Goal: Task Accomplishment & Management: Complete application form

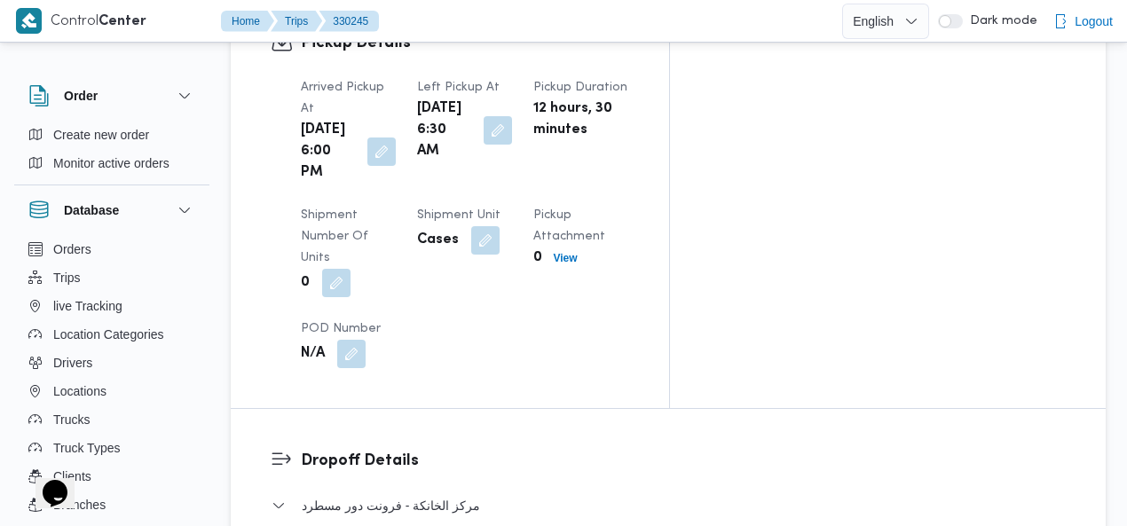
scroll to position [1702, 0]
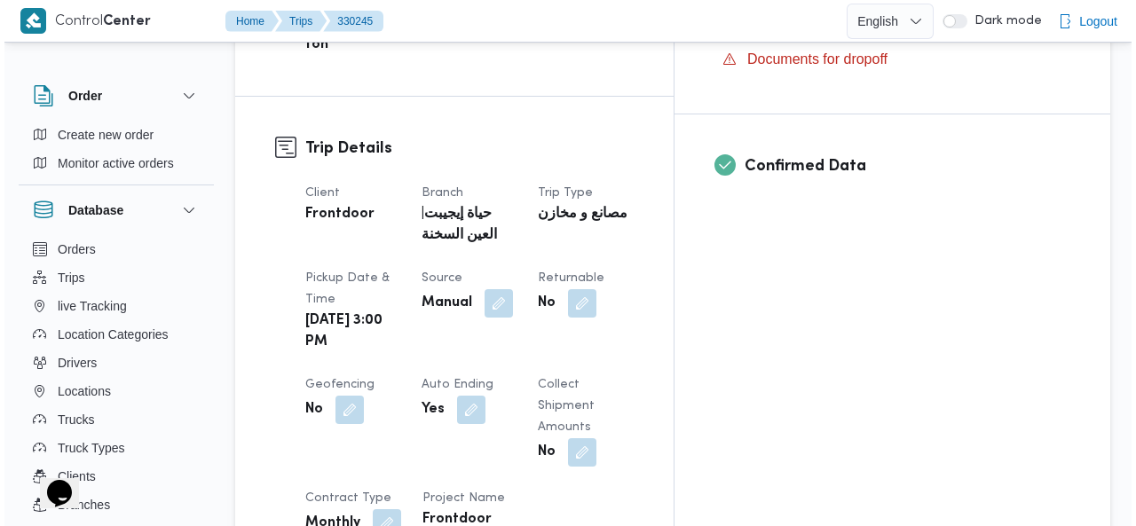
scroll to position [0, 0]
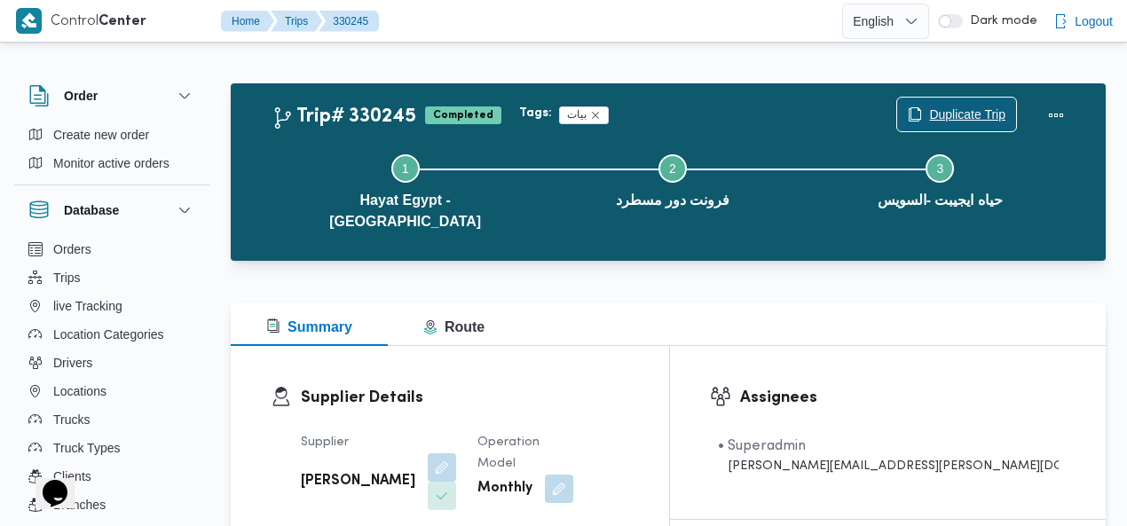
click at [962, 114] on span "Duplicate Trip" at bounding box center [967, 114] width 76 height 21
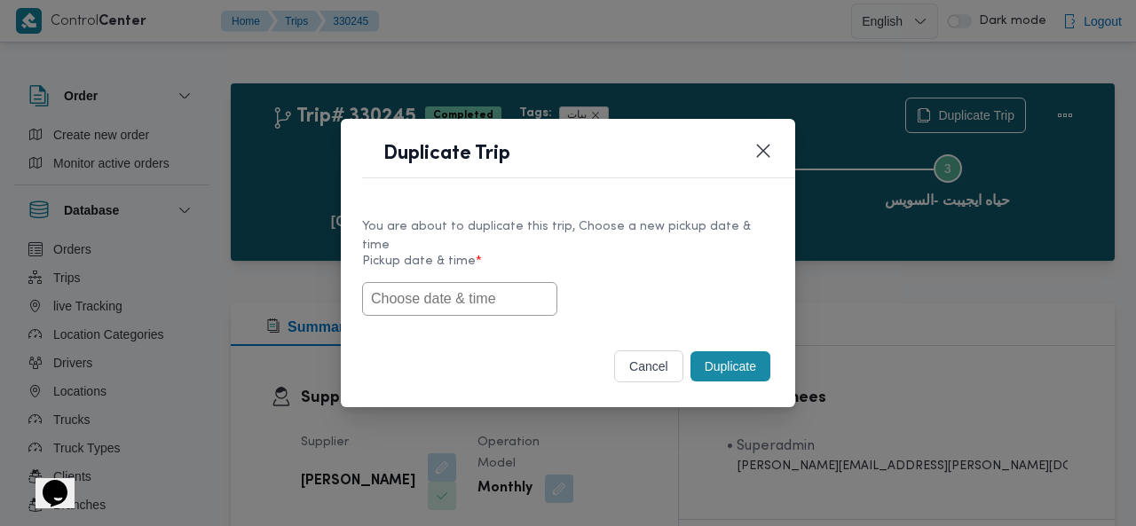
click at [452, 288] on input "text" at bounding box center [459, 299] width 195 height 34
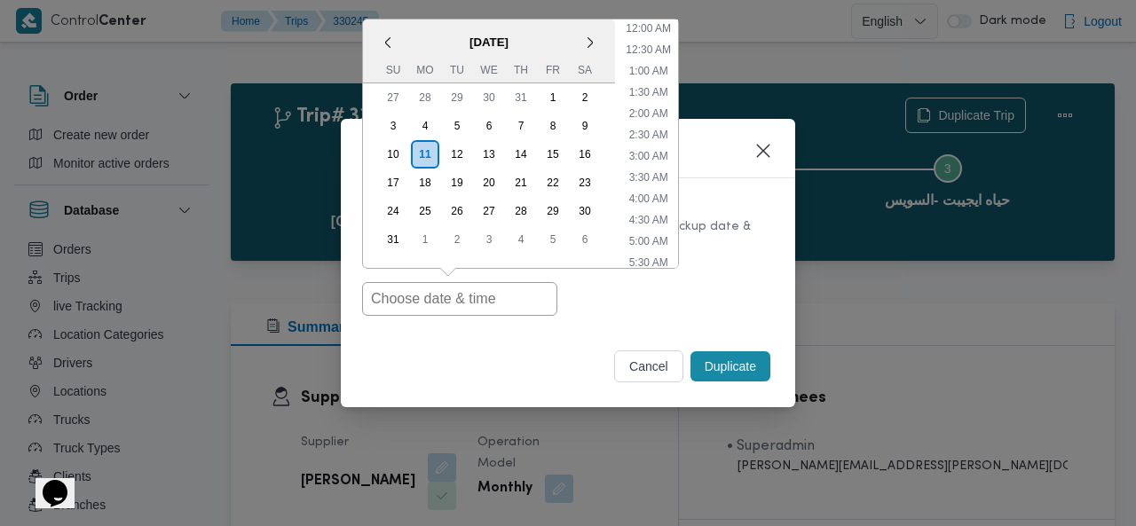
scroll to position [736, 0]
click at [676, 53] on ul "12:00 AM 12:30 AM 1:00 AM 1:30 AM 2:00 AM 2:30 AM 3:00 AM 3:30 AM 4:00 AM 4:30 …" at bounding box center [647, 144] width 59 height 248
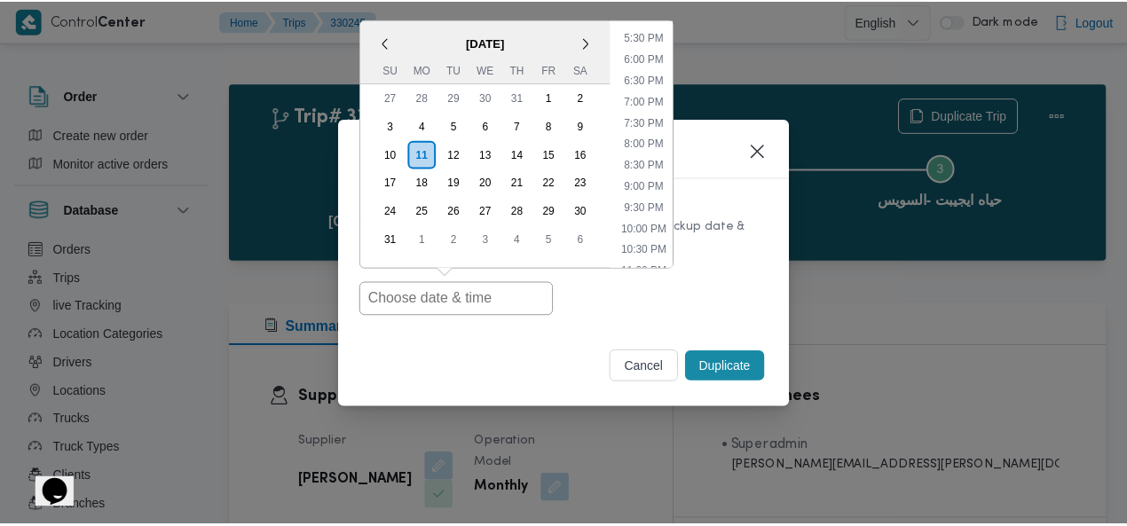
scroll to position [519, 0]
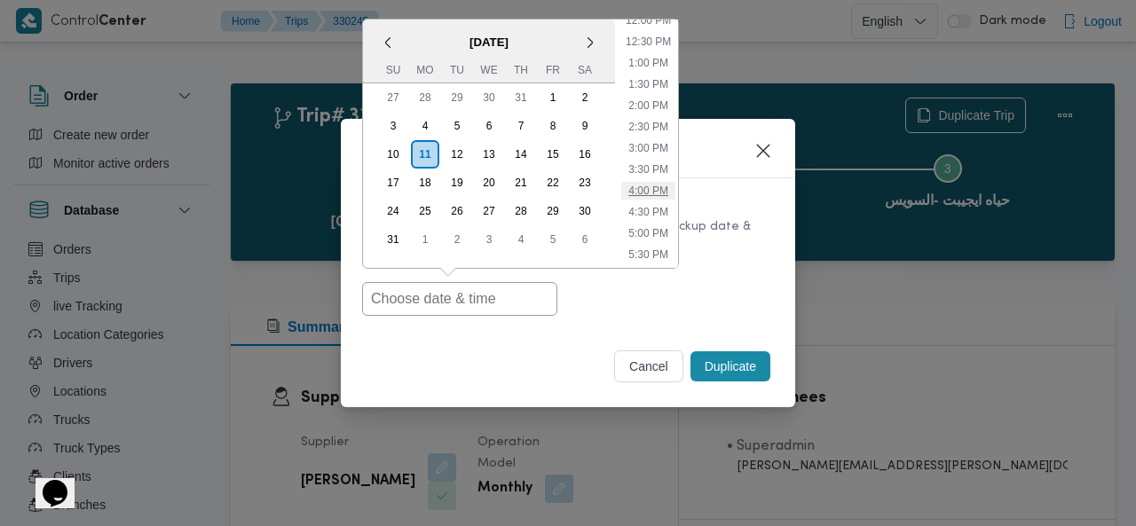
click at [651, 182] on li "4:00 PM" at bounding box center [648, 191] width 54 height 18
type input "11/08/2025 4:00PM"
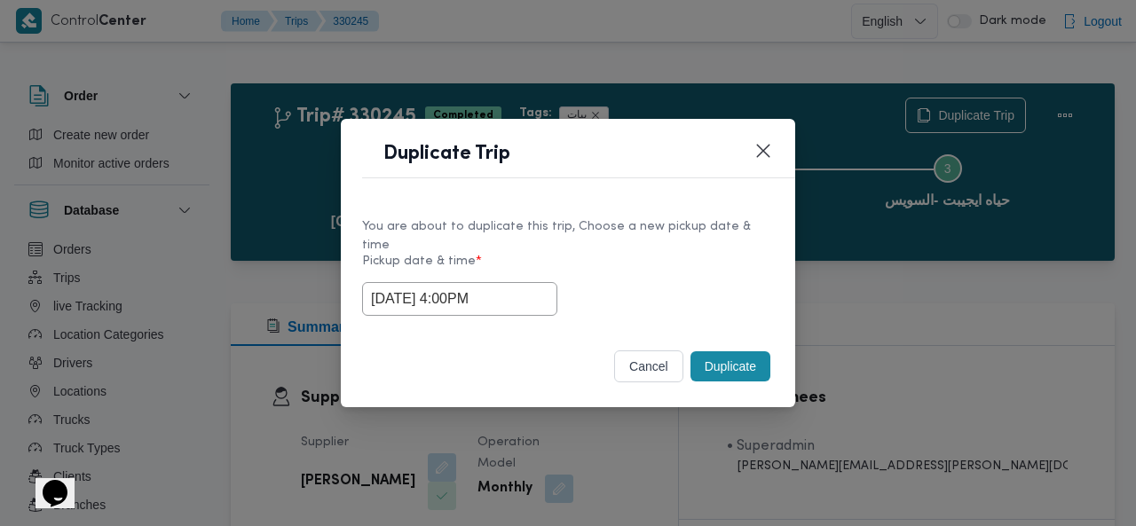
click at [718, 356] on button "Duplicate" at bounding box center [730, 366] width 80 height 30
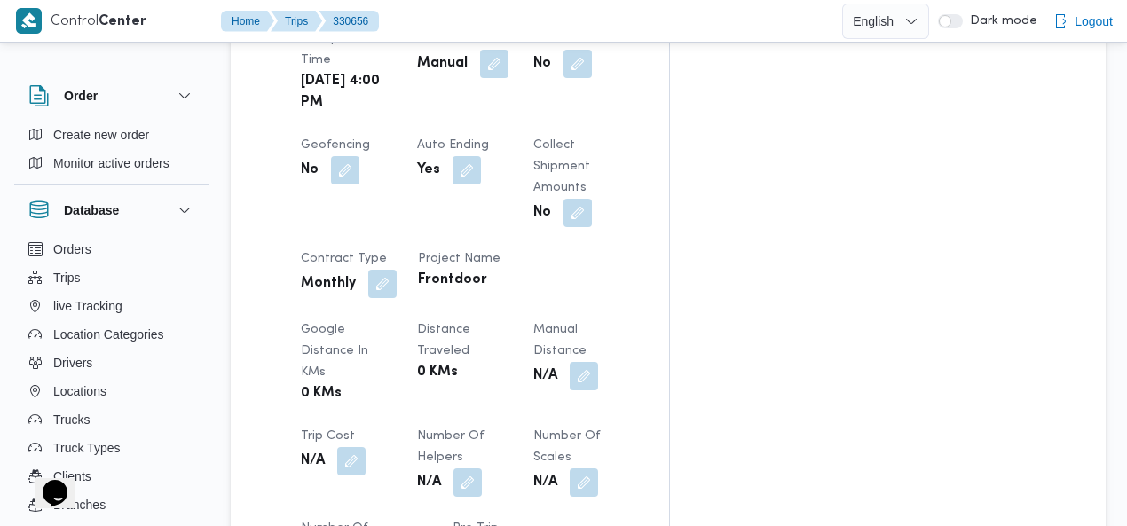
scroll to position [1066, 0]
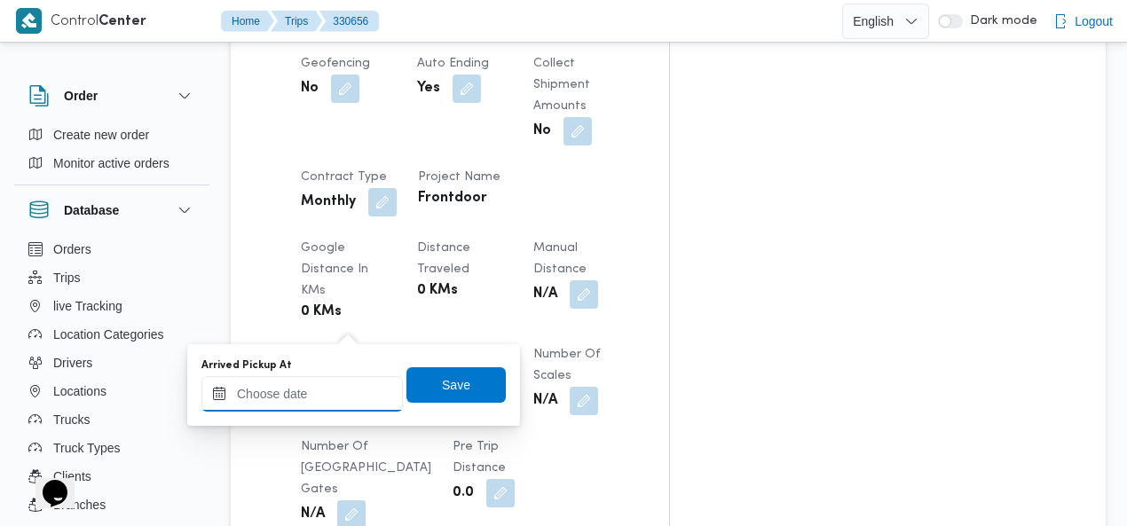
click at [326, 389] on input "Arrived Pickup At" at bounding box center [301, 393] width 201 height 35
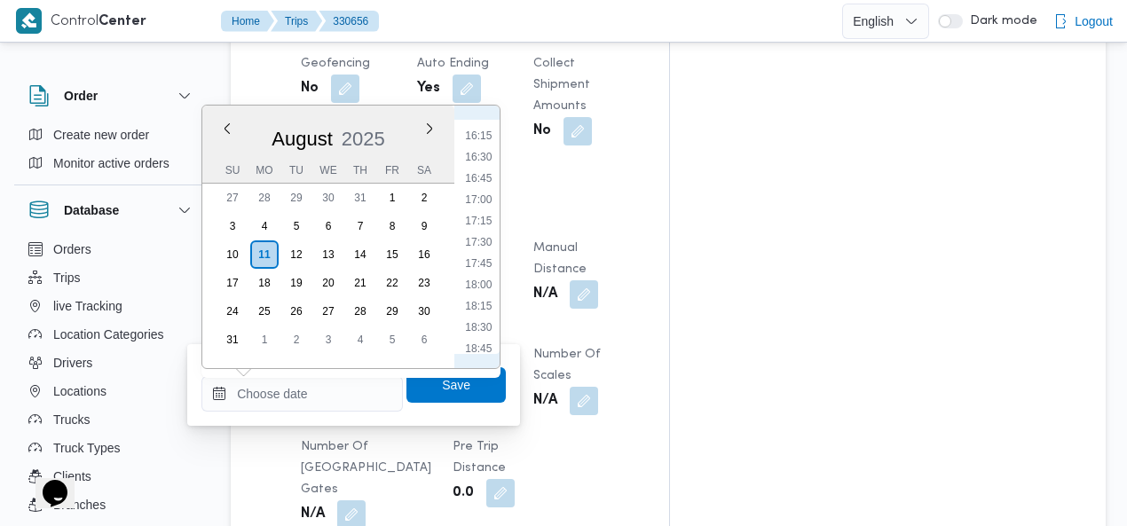
scroll to position [1173, 0]
click at [486, 317] on li "16:00" at bounding box center [478, 319] width 41 height 18
type input "11/08/2025 16:00"
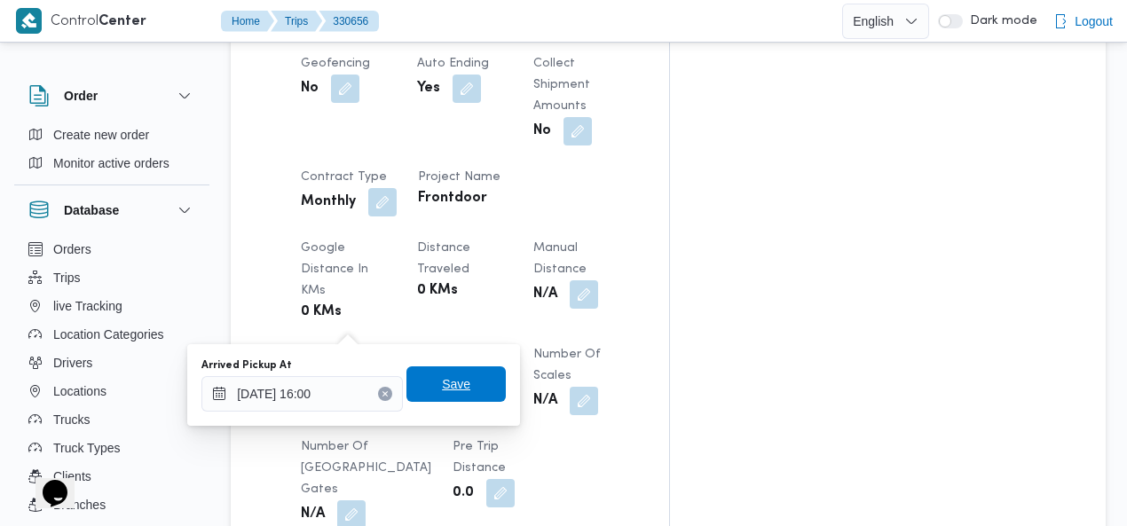
click at [461, 386] on span "Save" at bounding box center [455, 383] width 99 height 35
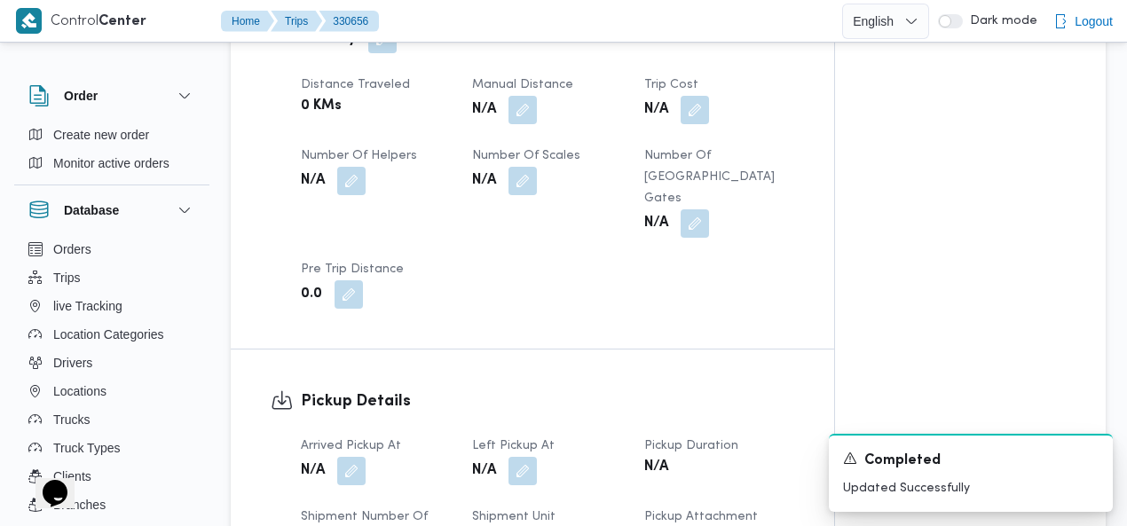
click at [621, 350] on div "Pickup Details Arrived Pickup At N/A Left Pickup At N/A Pickup Duration N/A Shi…" at bounding box center [532, 519] width 603 height 339
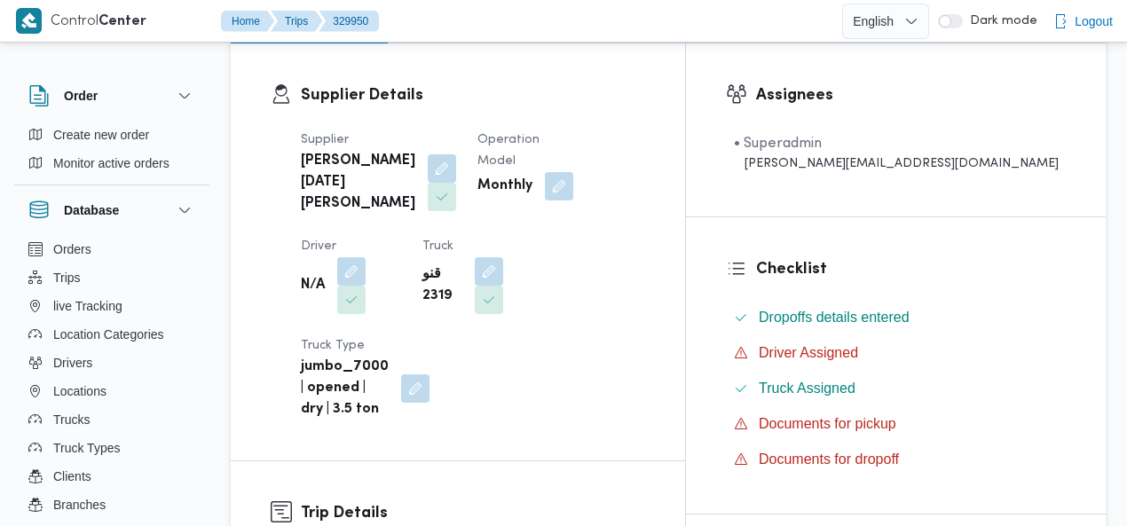
scroll to position [281, 0]
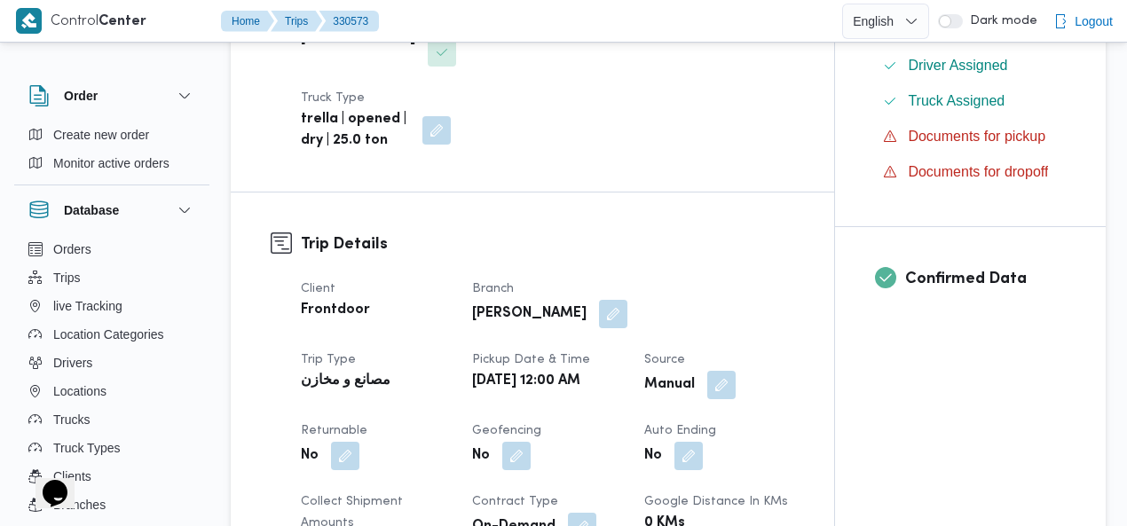
scroll to position [688, 0]
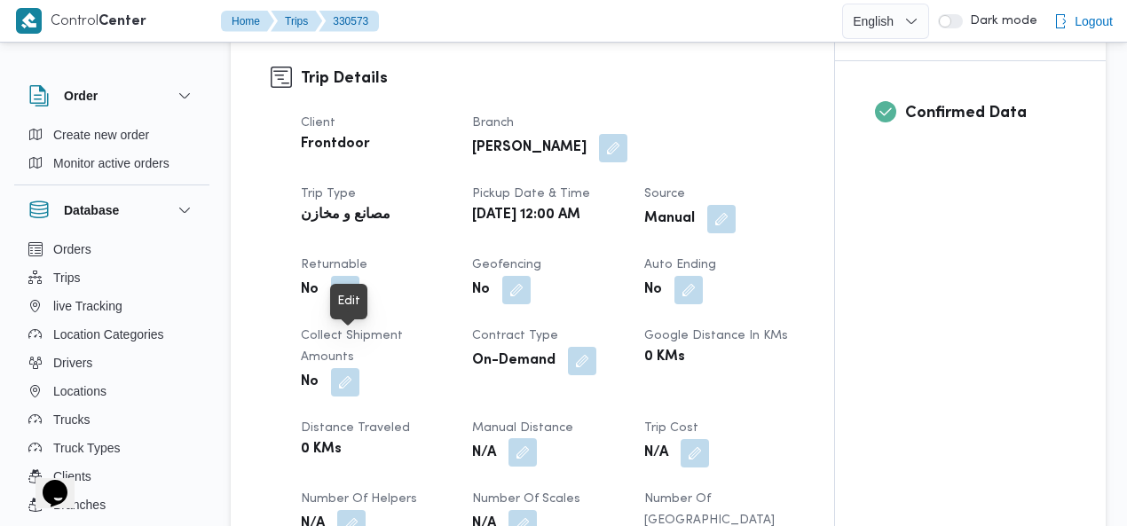
click at [508, 438] on button "button" at bounding box center [522, 452] width 28 height 28
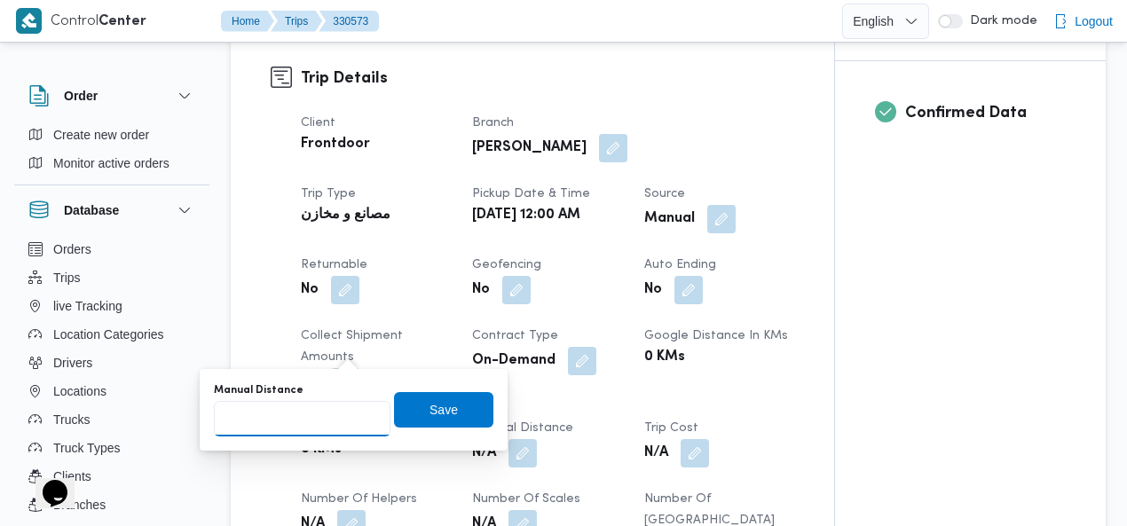
click at [303, 421] on input "Manual Distance" at bounding box center [302, 418] width 177 height 35
type input "55"
click at [415, 409] on span "Save" at bounding box center [443, 408] width 99 height 35
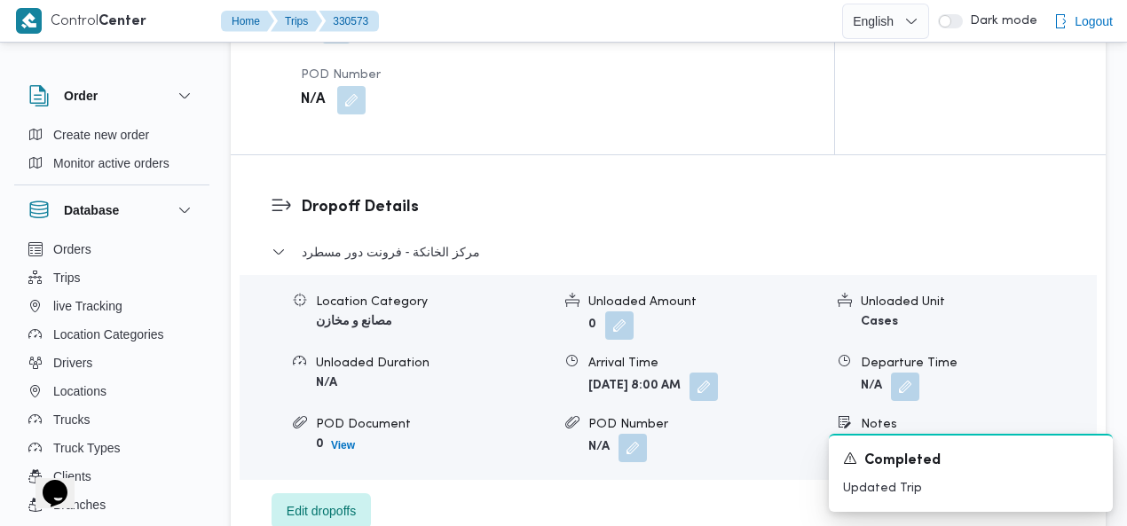
scroll to position [1568, 0]
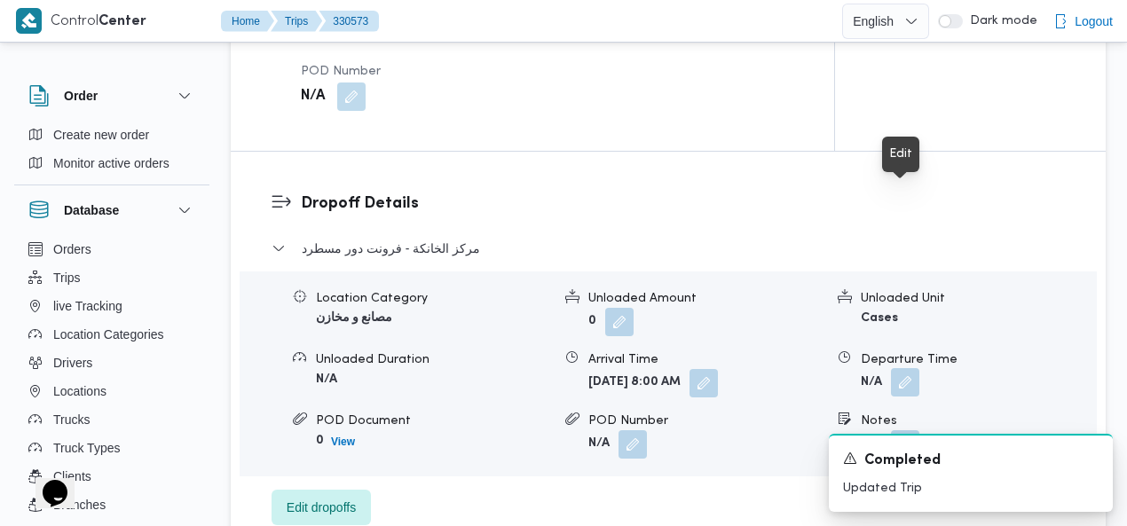
click at [903, 368] on button "button" at bounding box center [905, 382] width 28 height 28
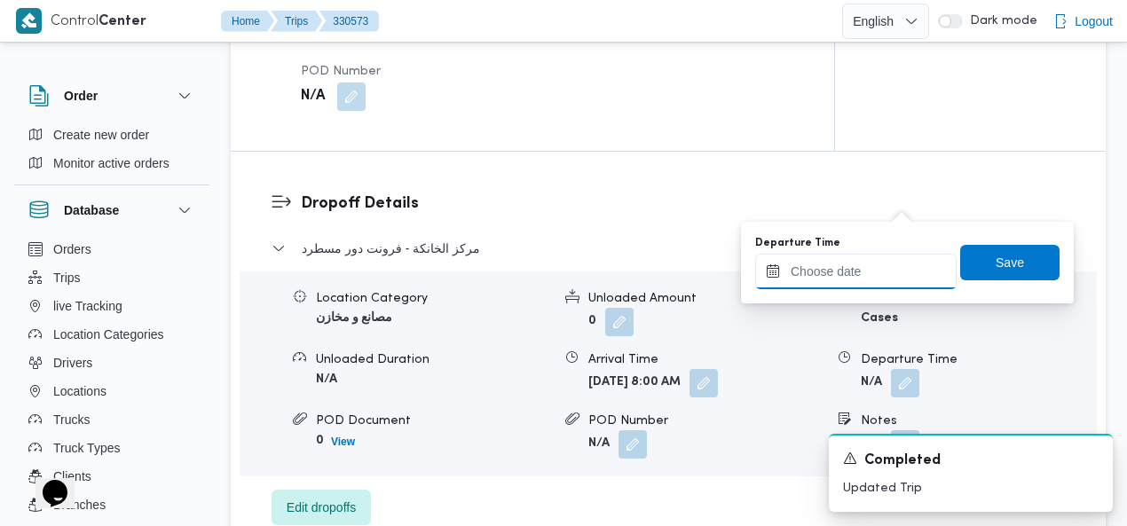
click at [852, 272] on input "Departure Time" at bounding box center [855, 271] width 201 height 35
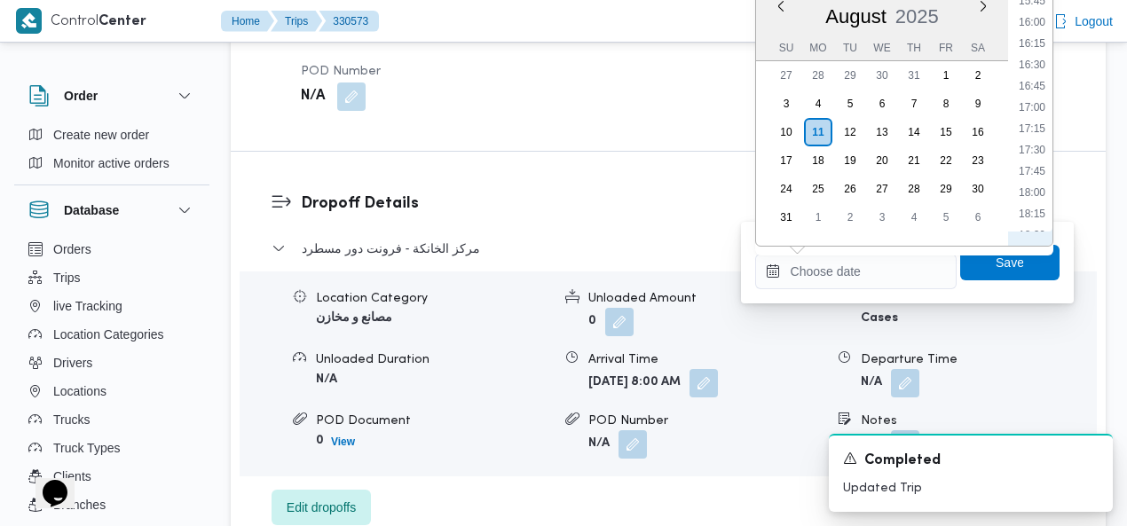
scroll to position [1173, 0]
click at [1037, 106] on li "15:00" at bounding box center [1031, 111] width 41 height 18
type input "[DATE] 15:00"
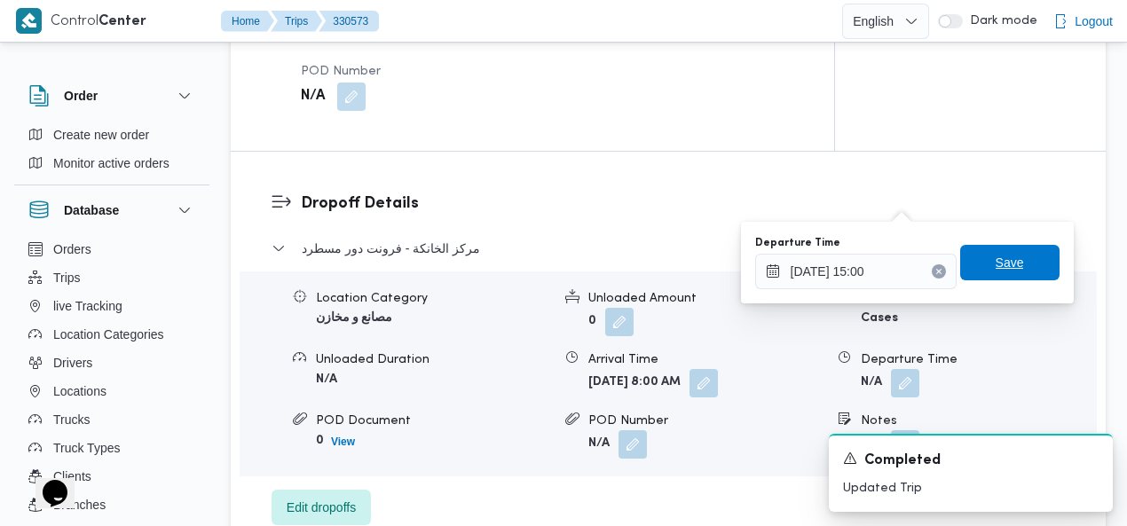
click at [1017, 254] on span "Save" at bounding box center [1009, 262] width 99 height 35
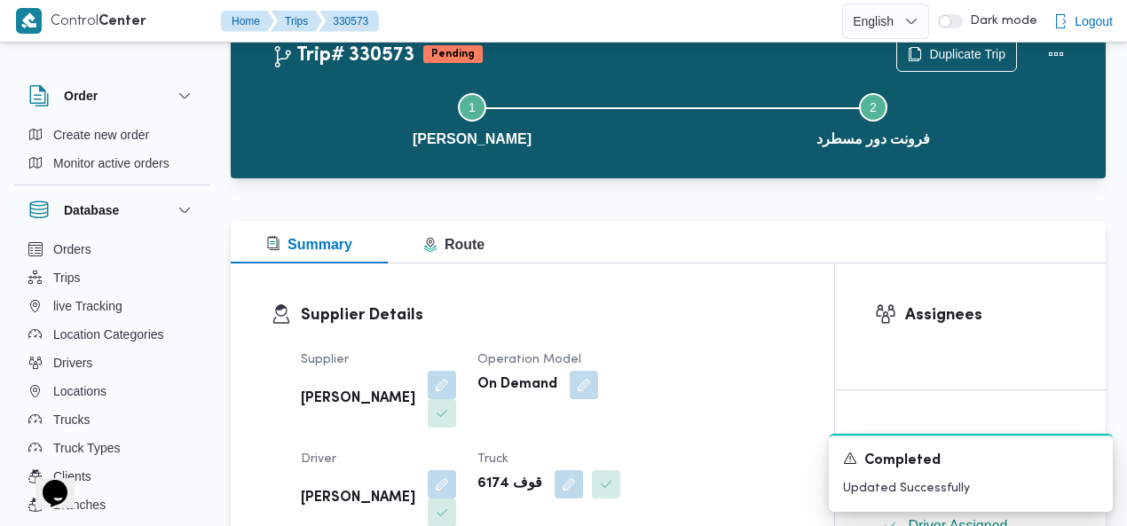
scroll to position [0, 0]
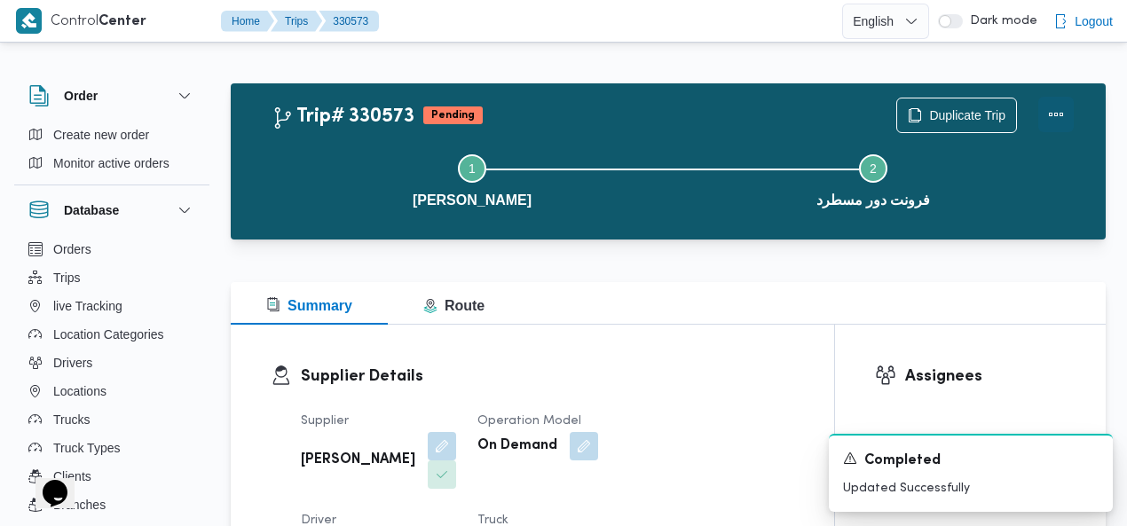
click at [1057, 114] on button "Actions" at bounding box center [1055, 114] width 35 height 35
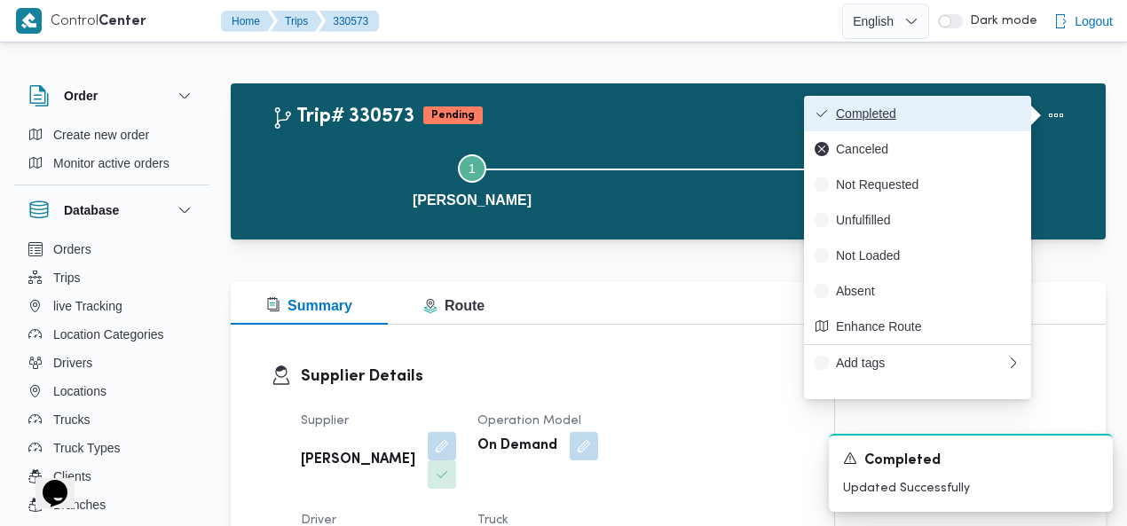
click at [1001, 113] on span "Completed" at bounding box center [928, 113] width 185 height 14
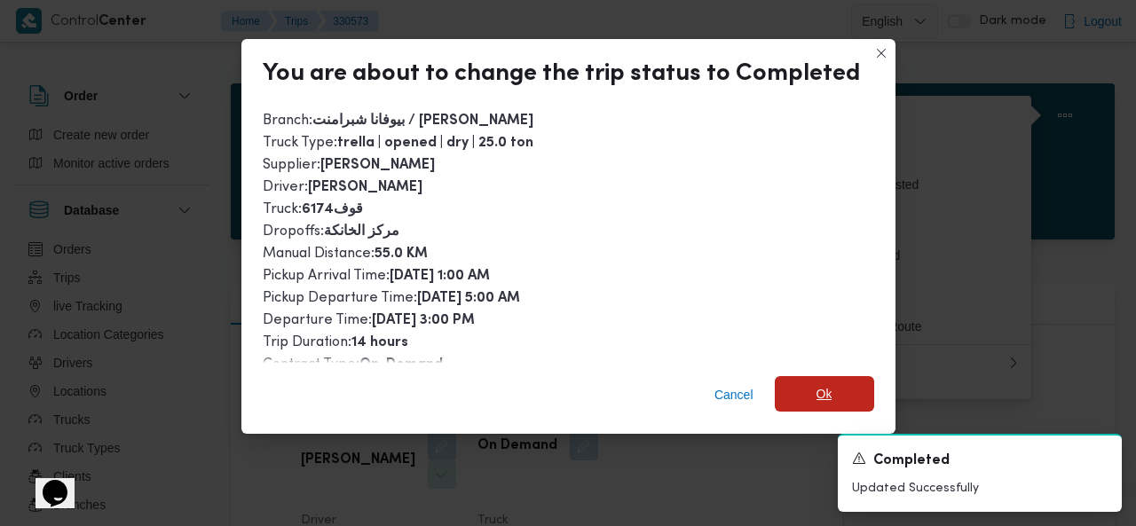
click at [835, 397] on span "Ok" at bounding box center [823, 393] width 99 height 35
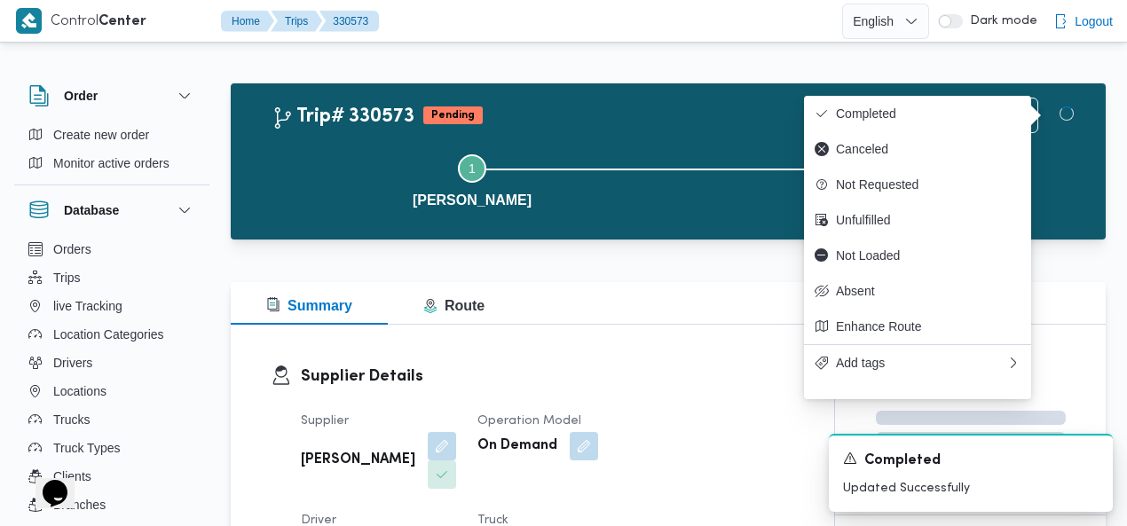
click at [600, 122] on div "Step 1 is incomplete 1 بيوفانا شبرامنت Step 2 is incomplete 2 فرونت دور مسطرد" at bounding box center [672, 179] width 823 height 114
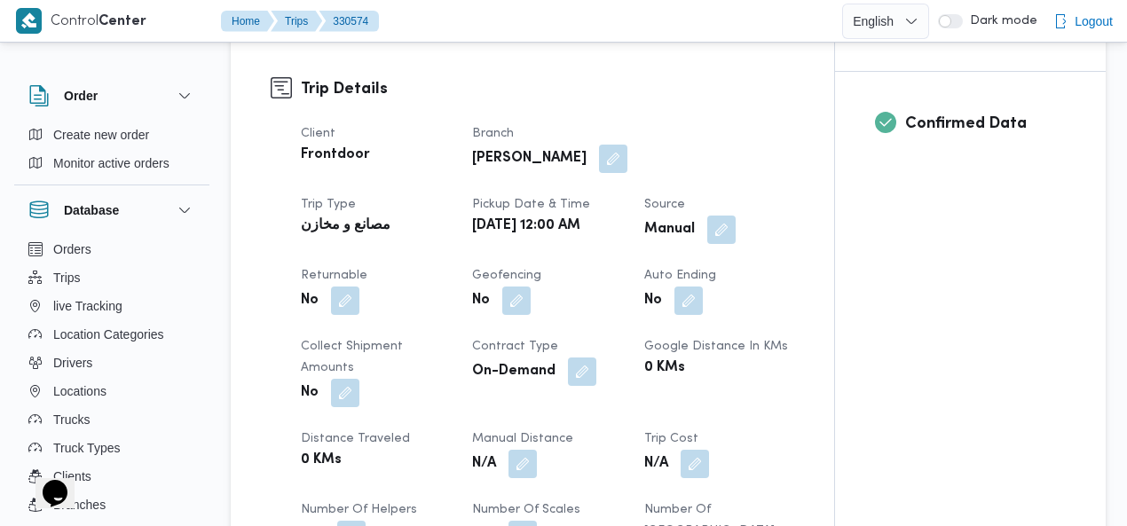
scroll to position [695, 0]
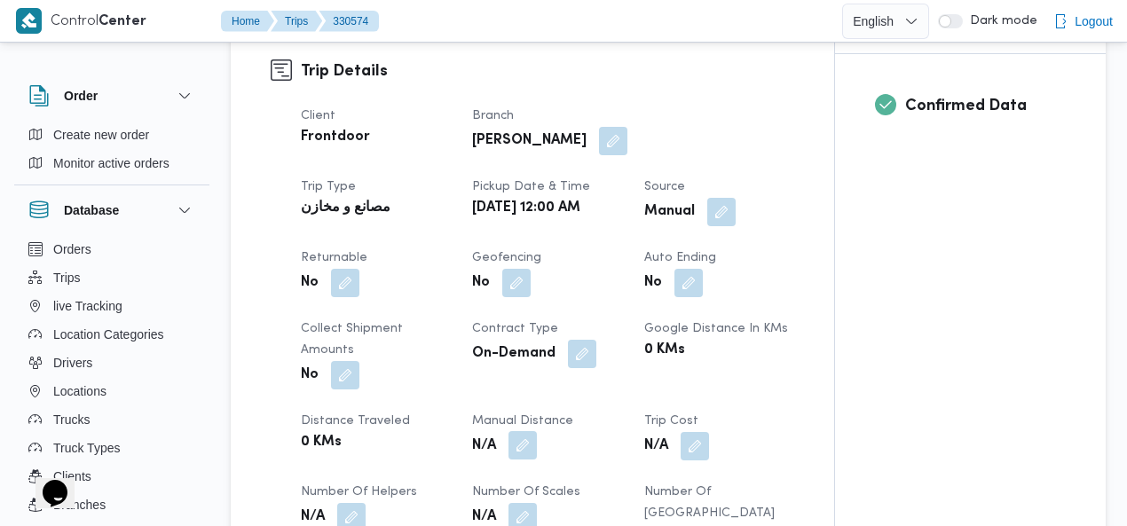
click at [508, 431] on button "button" at bounding box center [522, 445] width 28 height 28
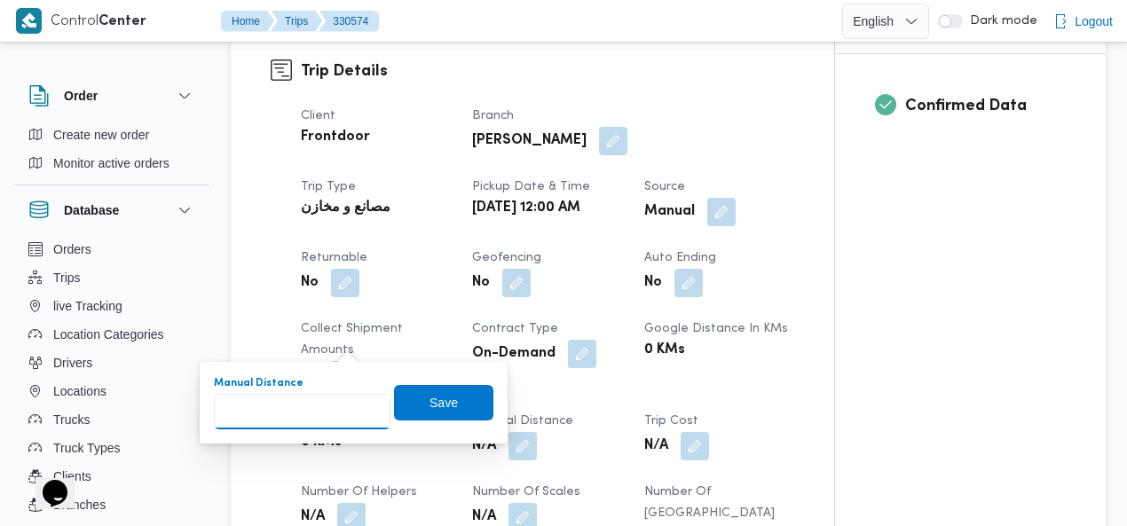
click at [296, 409] on input "Manual Distance" at bounding box center [302, 411] width 177 height 35
type input "55"
click at [429, 392] on span "Save" at bounding box center [443, 401] width 28 height 21
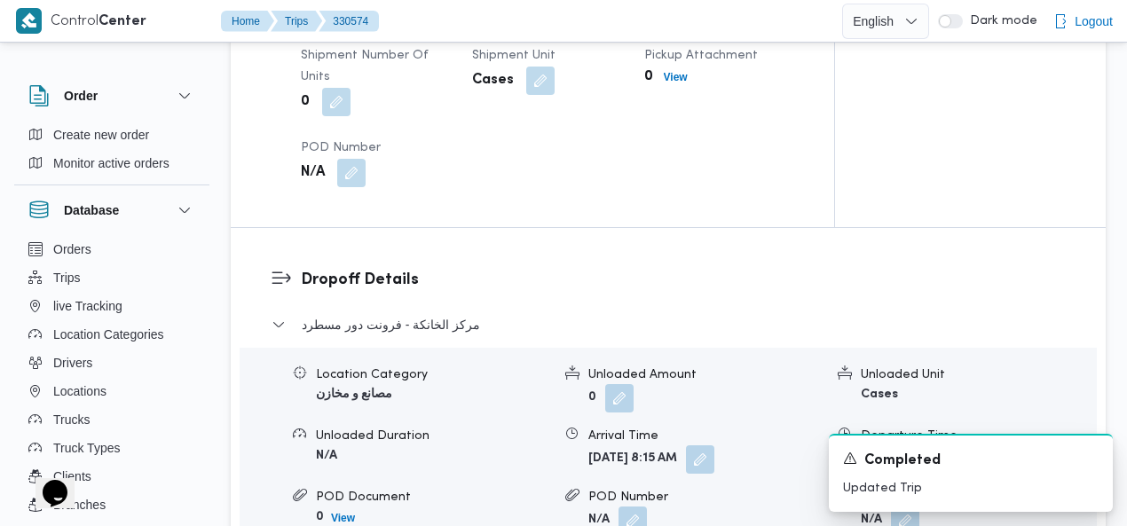
scroll to position [1526, 0]
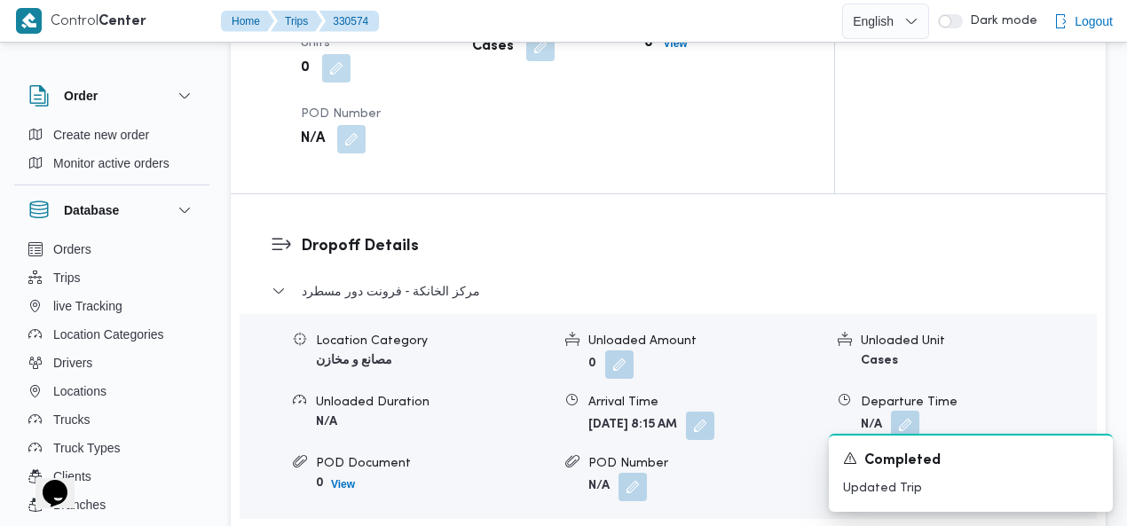
click at [907, 411] on button "button" at bounding box center [905, 425] width 28 height 28
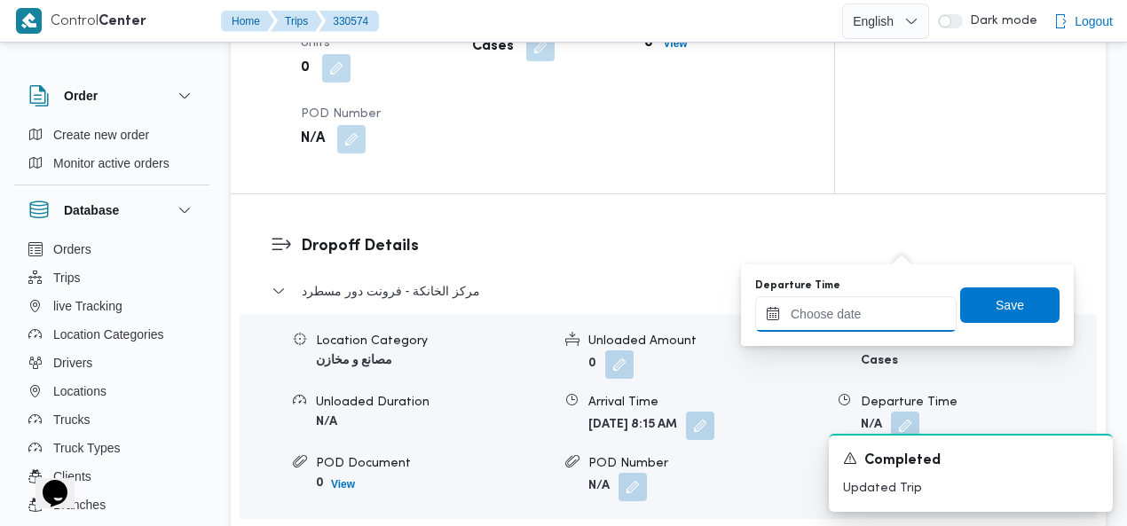
click at [861, 313] on input "Departure Time" at bounding box center [855, 313] width 201 height 35
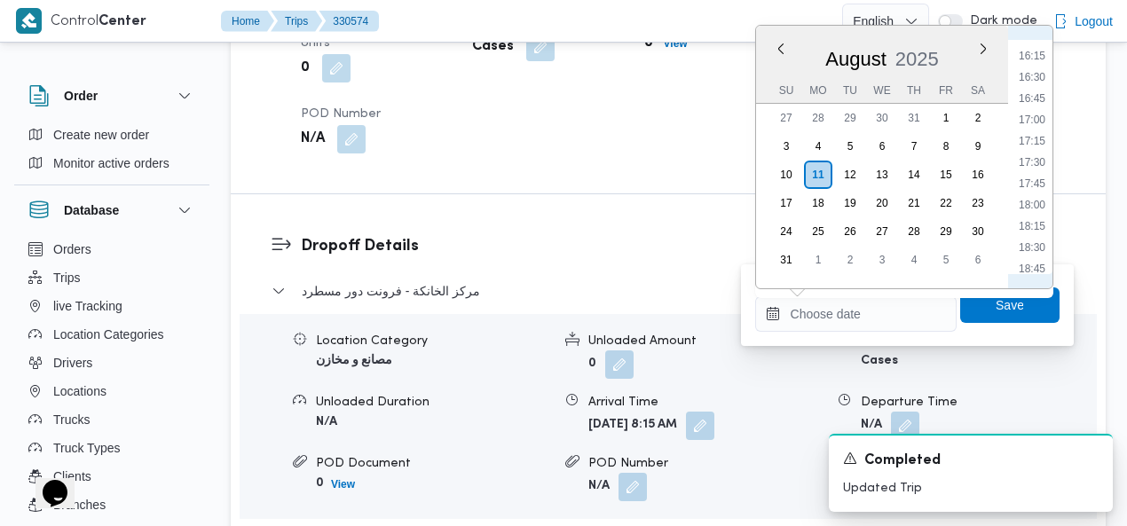
scroll to position [1173, 0]
click at [1038, 87] on li "14:15" at bounding box center [1031, 90] width 41 height 18
type input "11/08/2025 14:15"
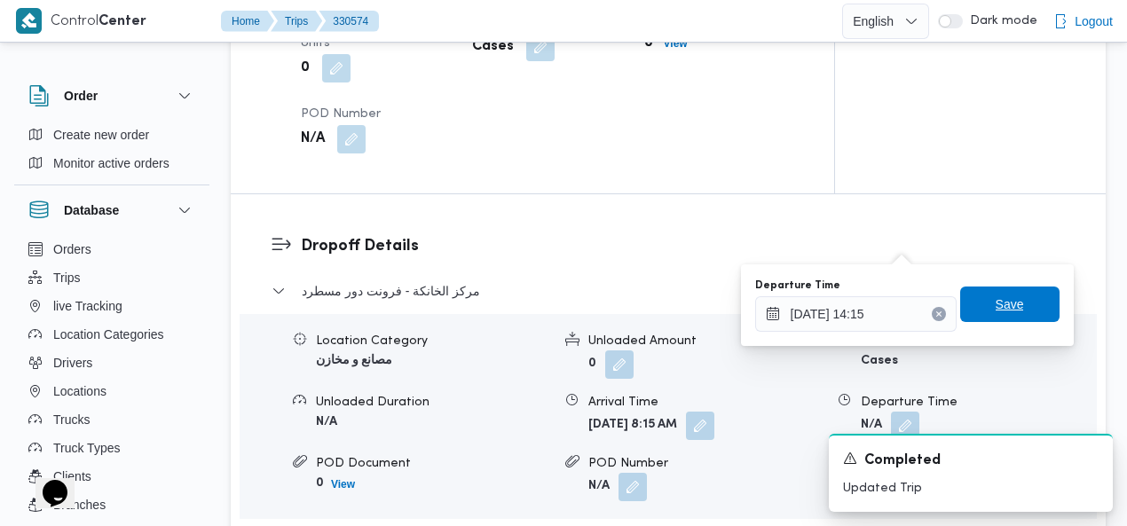
click at [995, 308] on span "Save" at bounding box center [1009, 304] width 28 height 21
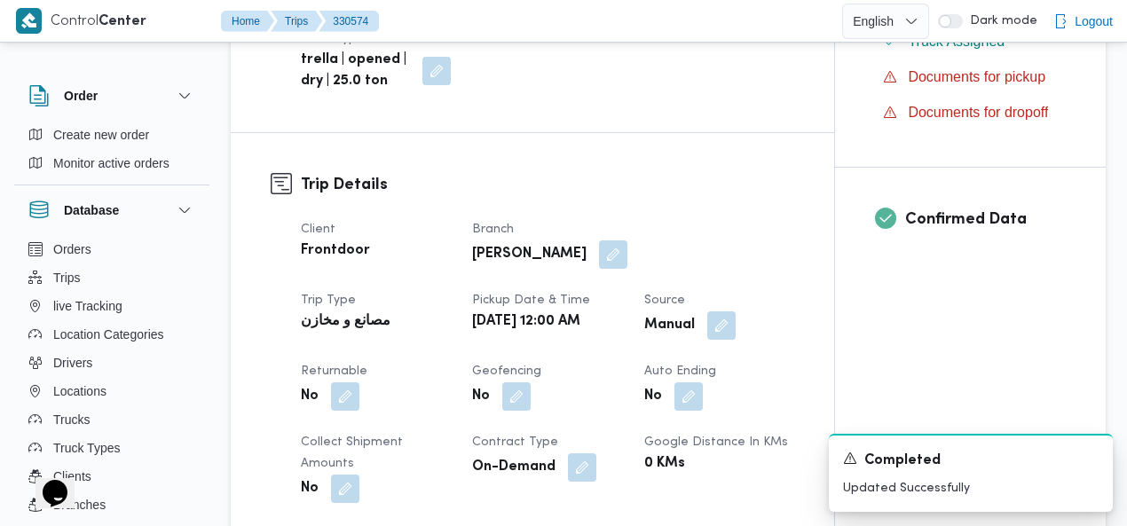
scroll to position [0, 0]
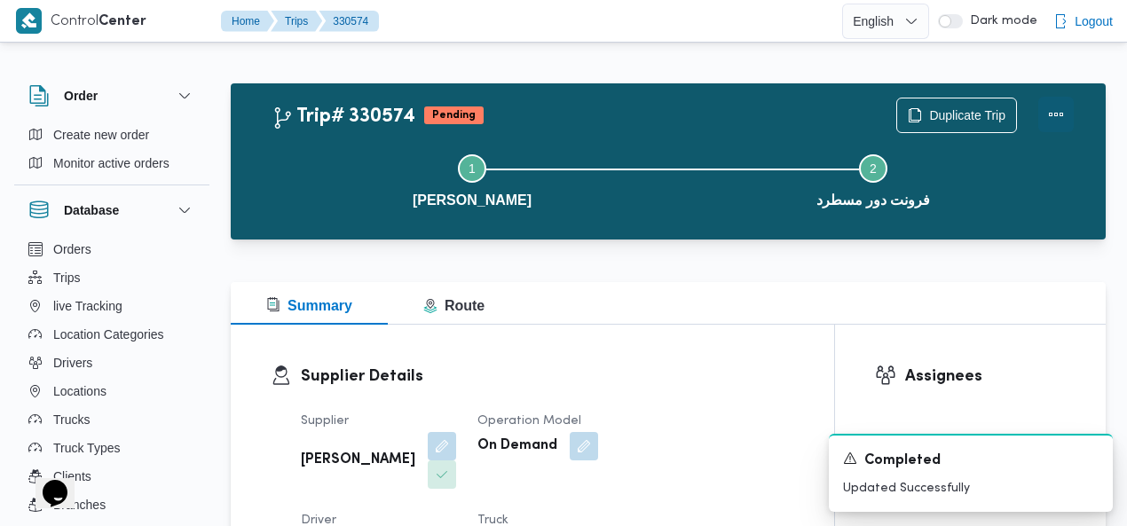
click at [1050, 114] on button "Actions" at bounding box center [1055, 114] width 35 height 35
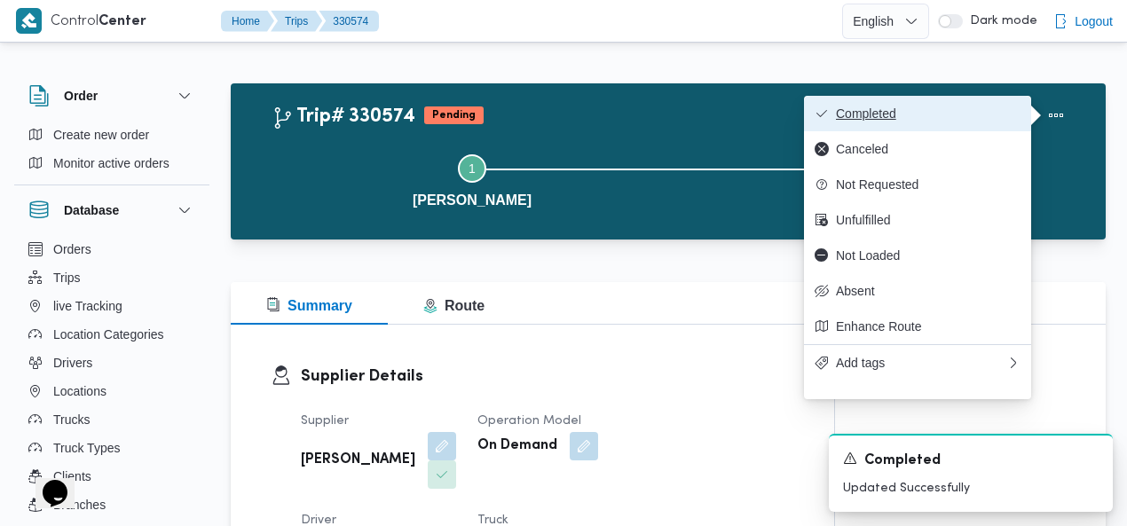
click at [1002, 111] on span "Completed" at bounding box center [928, 113] width 185 height 14
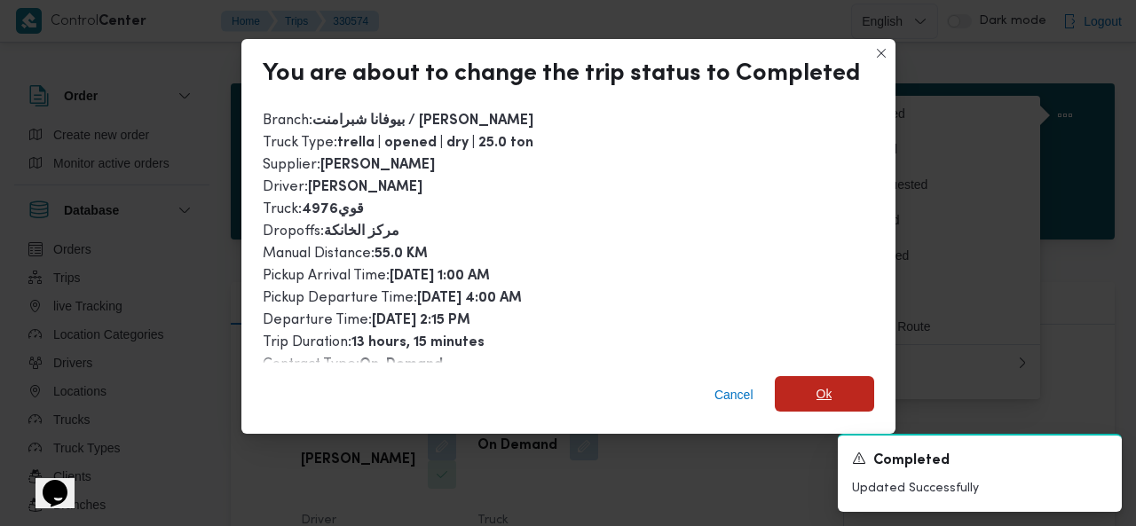
click at [828, 389] on span "Ok" at bounding box center [823, 393] width 99 height 35
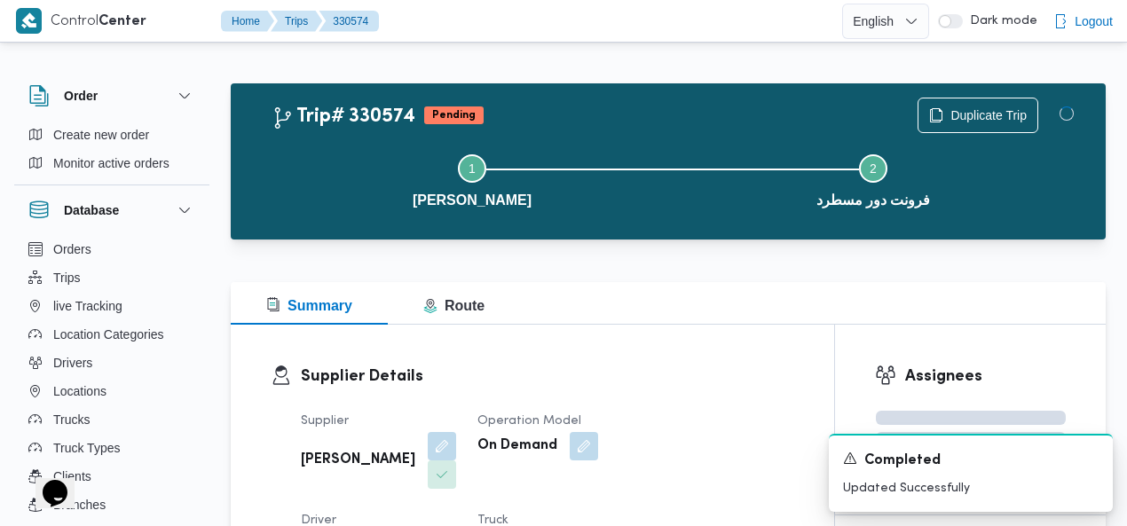
click at [612, 98] on div "Trip# 330574 Pending Duplicate Trip" at bounding box center [672, 115] width 802 height 35
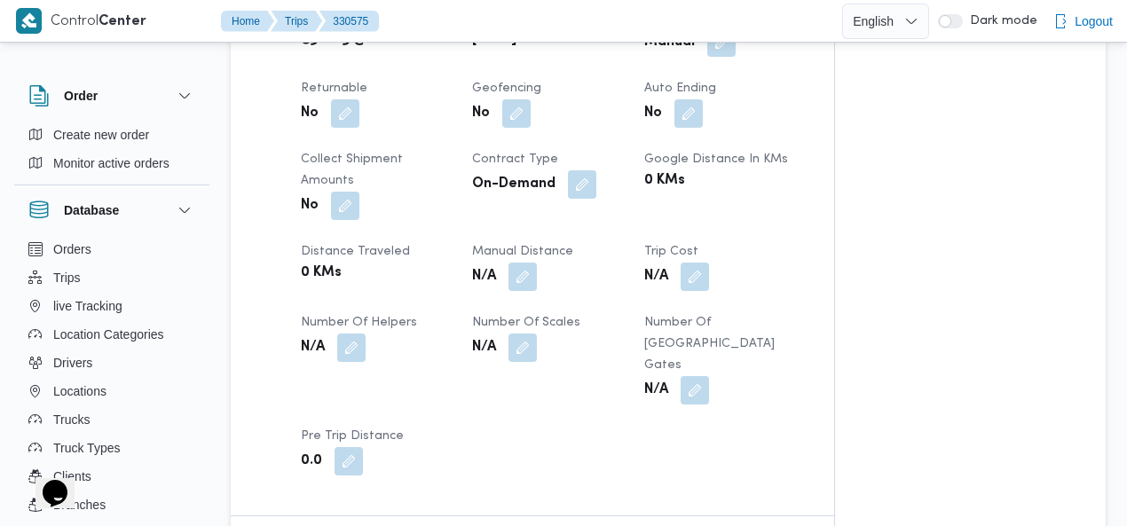
scroll to position [767, 0]
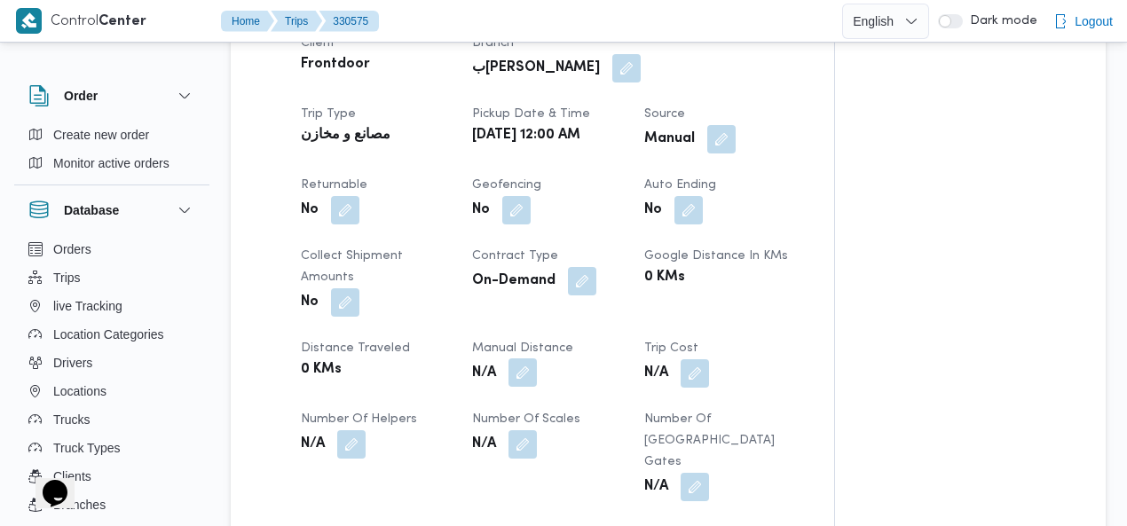
click at [508, 358] on button "button" at bounding box center [522, 372] width 28 height 28
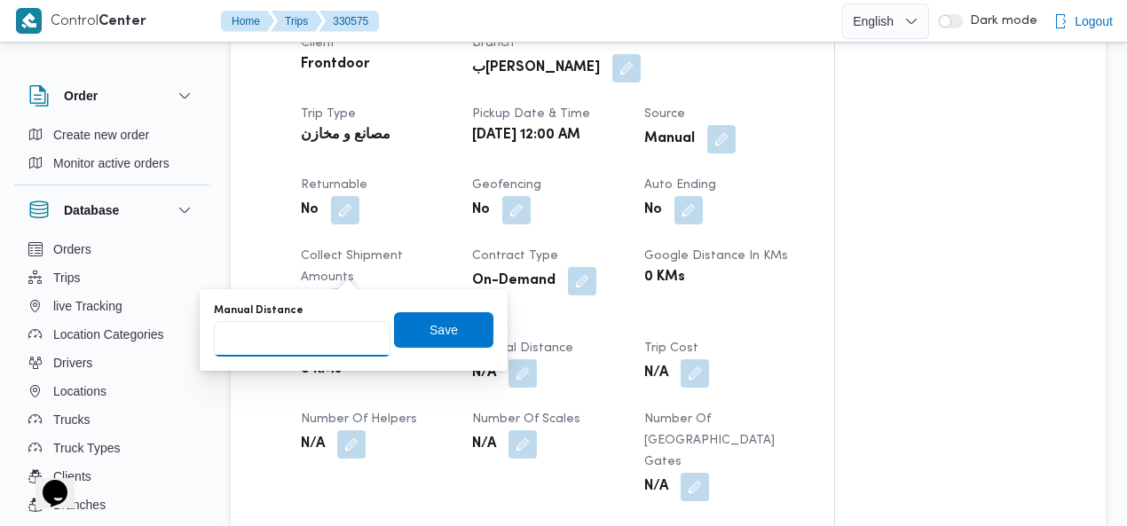
click at [280, 338] on input "Manual Distance" at bounding box center [302, 338] width 177 height 35
type input "55"
click at [429, 334] on span "Save" at bounding box center [443, 328] width 28 height 21
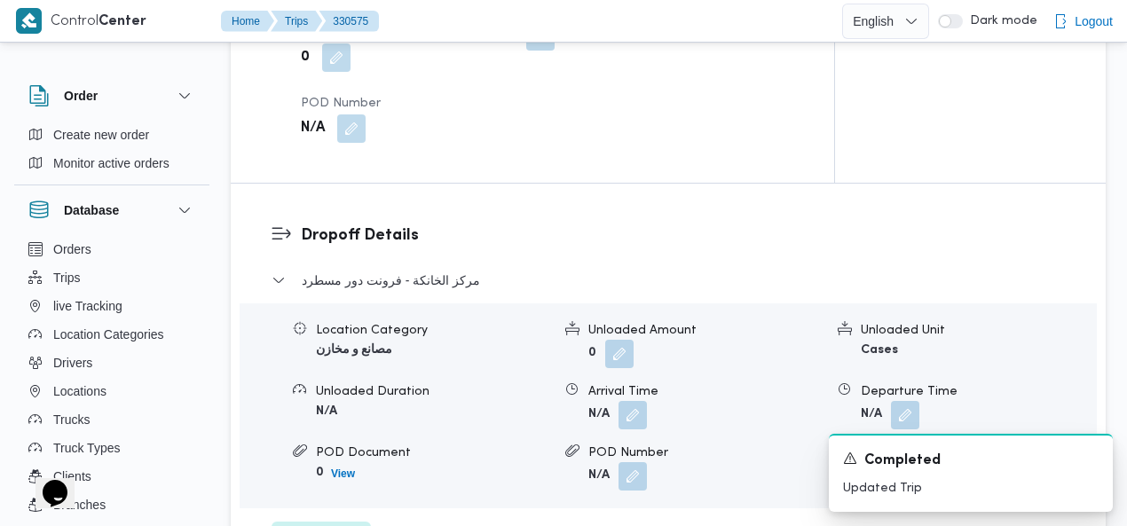
scroll to position [1602, 0]
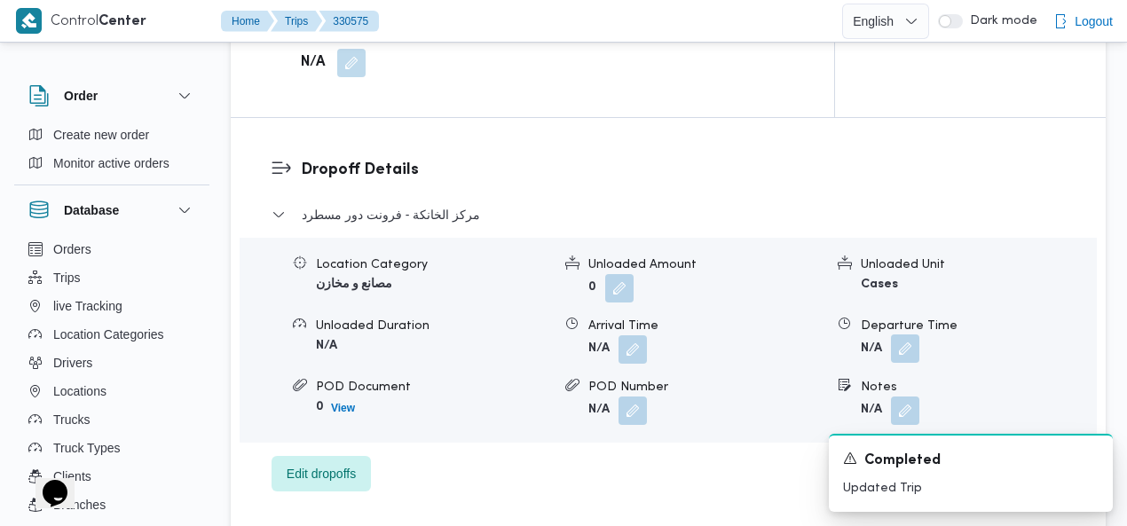
click at [908, 334] on button "button" at bounding box center [905, 348] width 28 height 28
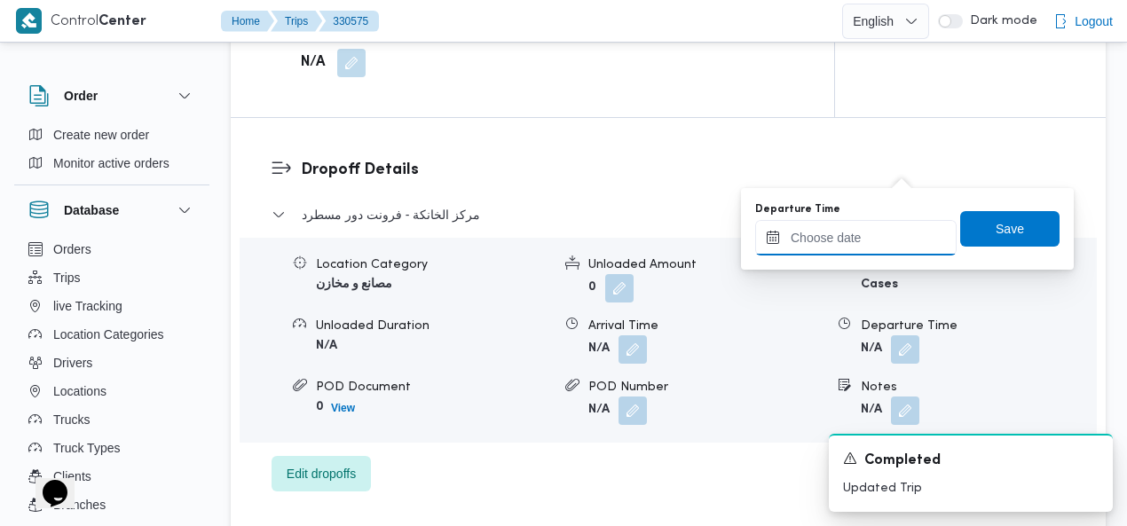
click at [814, 244] on input "Departure Time" at bounding box center [855, 237] width 201 height 35
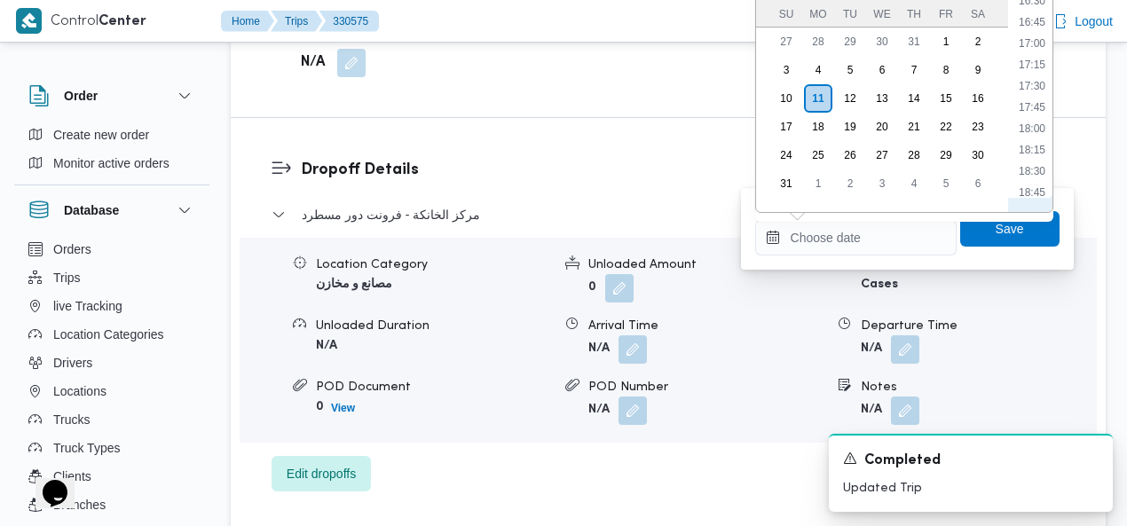
scroll to position [1173, 0]
click at [1043, 76] on li "15:00" at bounding box center [1031, 77] width 41 height 18
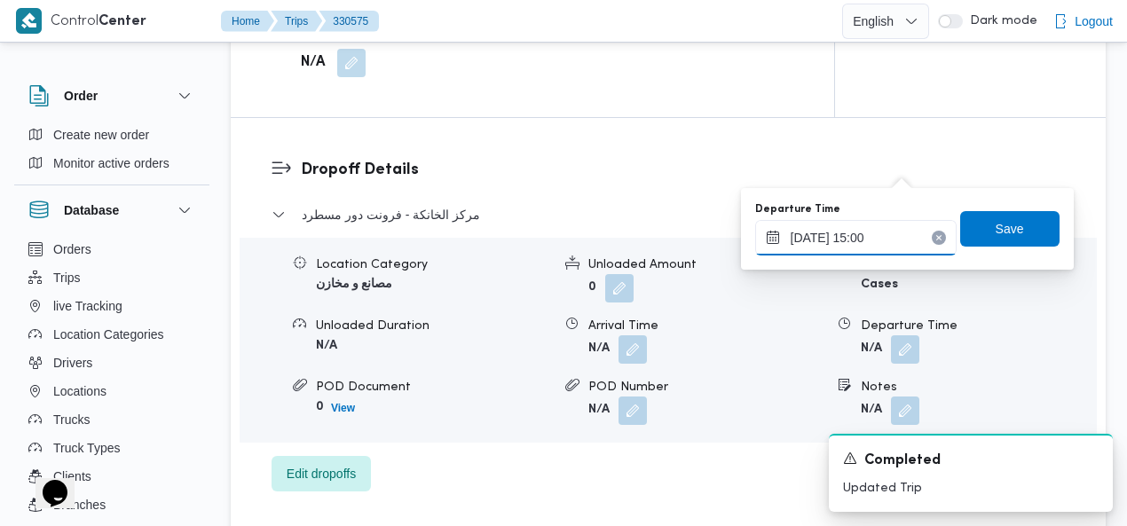
type input "[DATE] 15:00"
click at [998, 226] on span "Save" at bounding box center [1009, 227] width 28 height 21
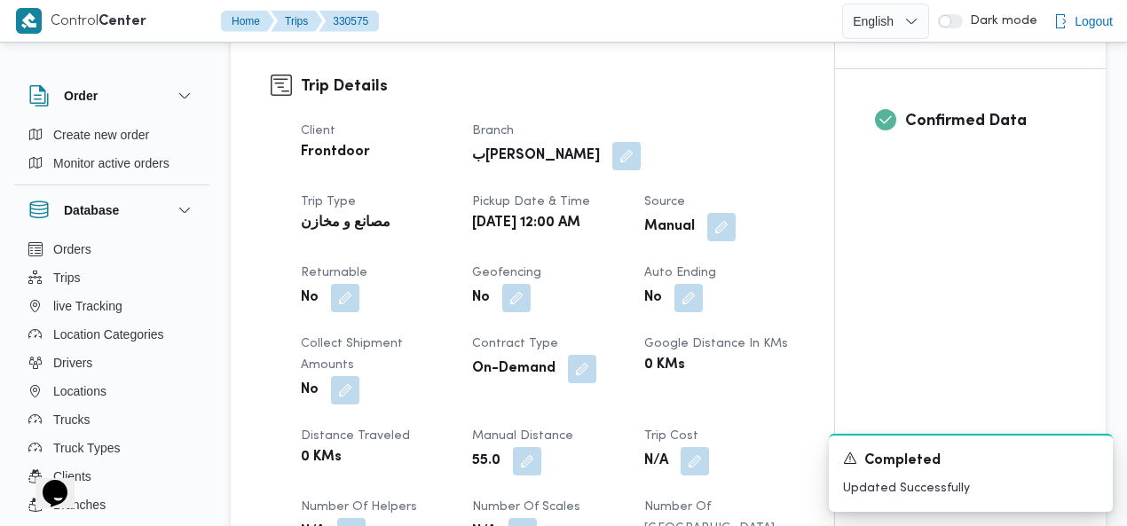
scroll to position [0, 0]
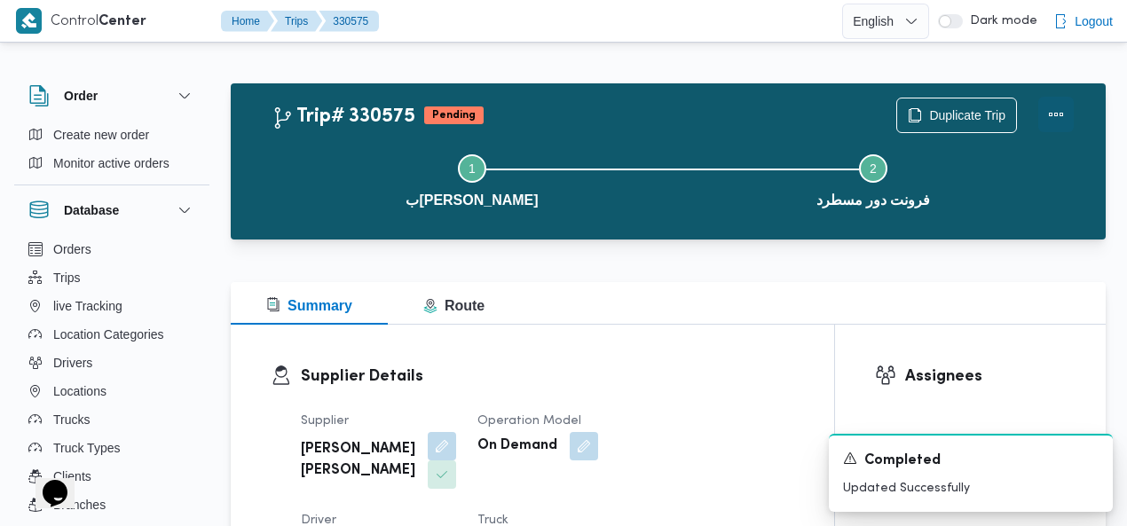
click at [1056, 114] on button "Actions" at bounding box center [1055, 114] width 35 height 35
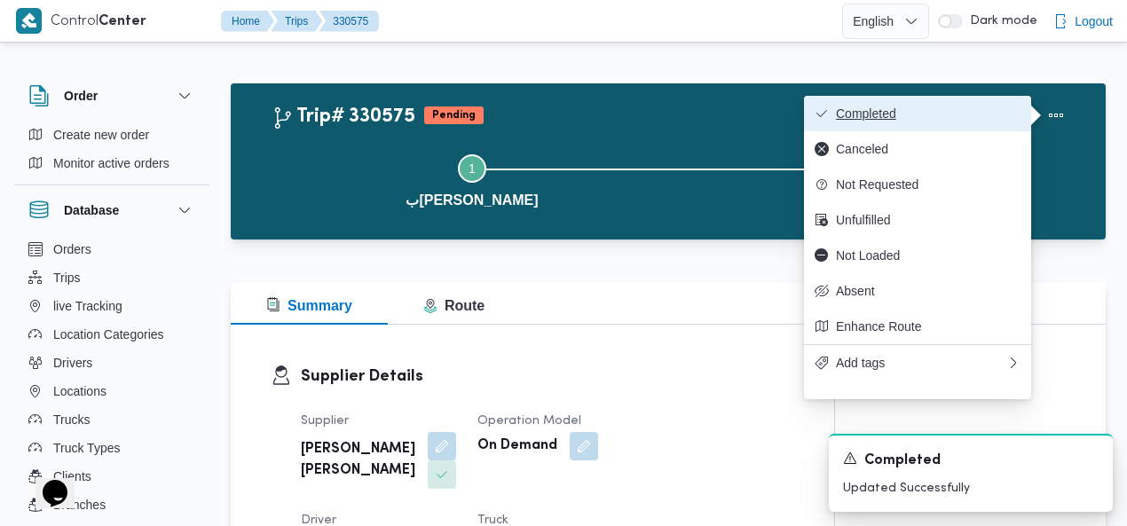
click at [981, 108] on span "Completed" at bounding box center [928, 113] width 185 height 14
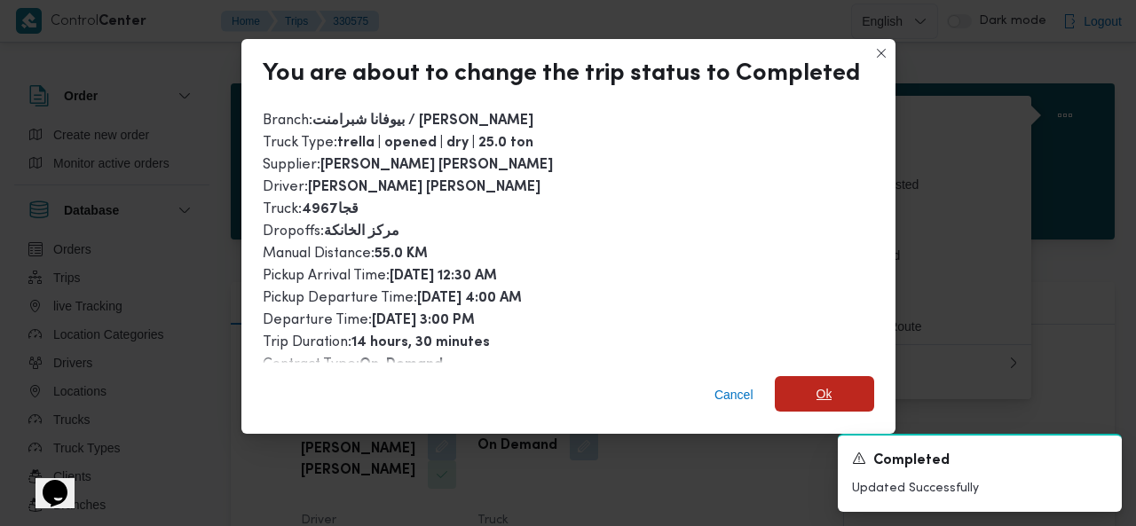
click at [816, 391] on span "Ok" at bounding box center [824, 393] width 16 height 21
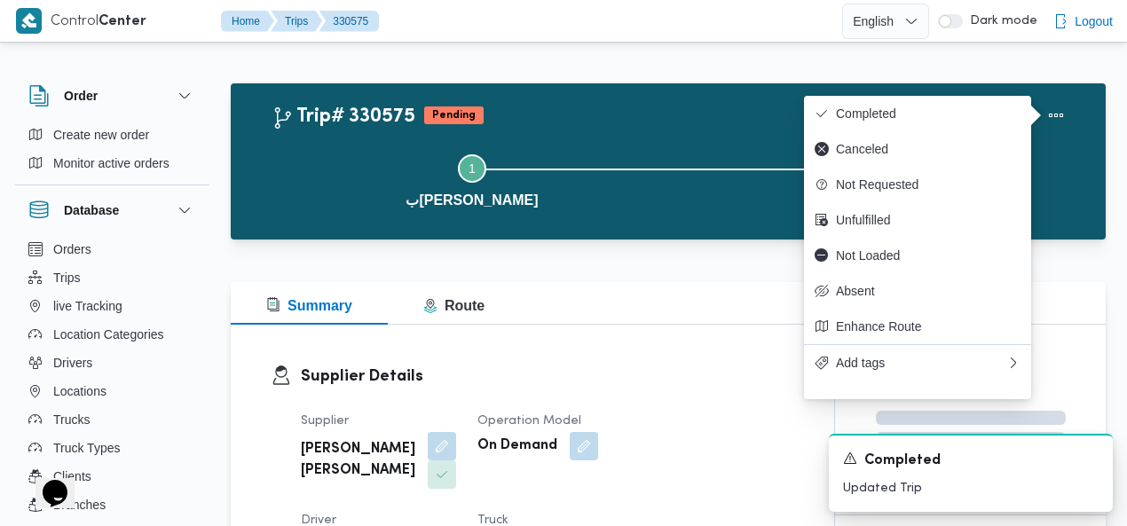
click at [591, 113] on div "Trip# 330575 Pending Duplicate Trip" at bounding box center [672, 115] width 802 height 35
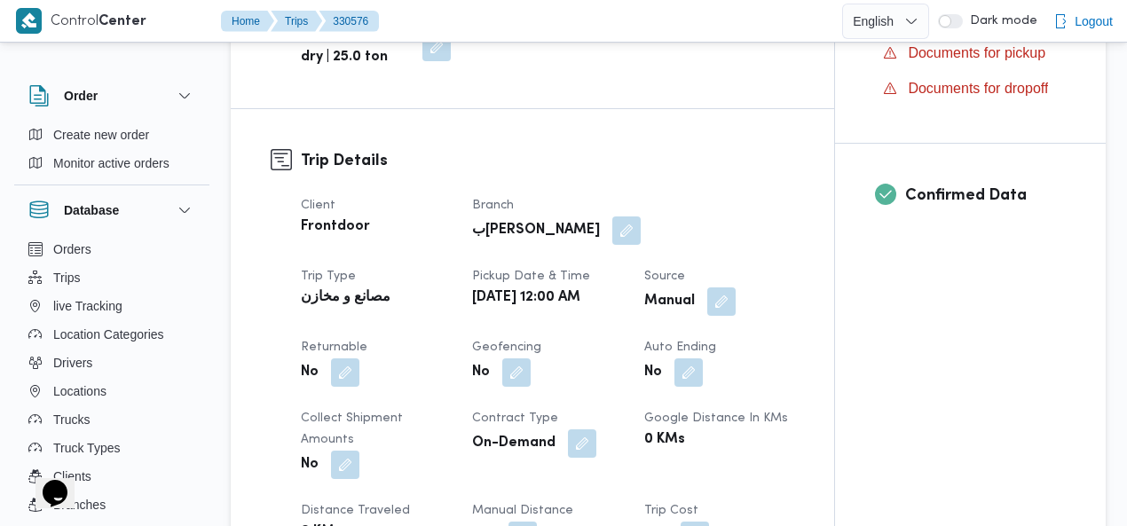
scroll to position [613, 0]
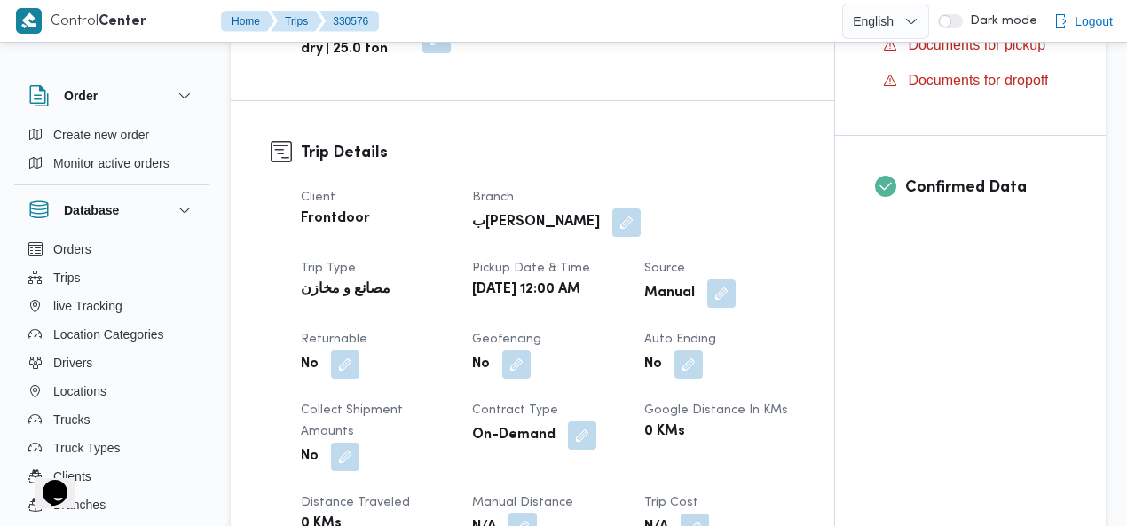
click at [508, 513] on button "button" at bounding box center [522, 527] width 28 height 28
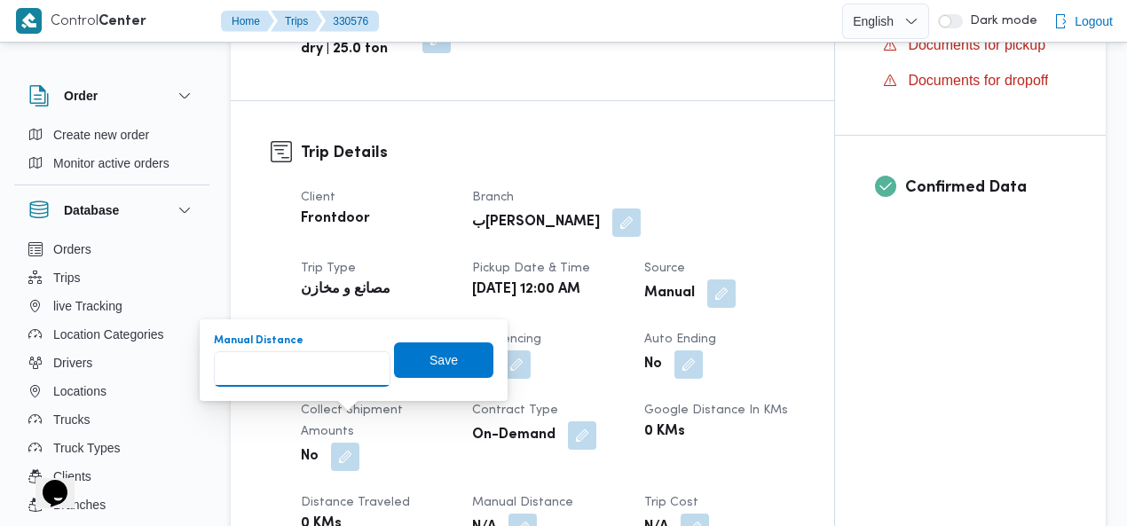
click at [265, 365] on input "Manual Distance" at bounding box center [302, 368] width 177 height 35
type input "55"
click at [429, 357] on span "Save" at bounding box center [443, 359] width 28 height 21
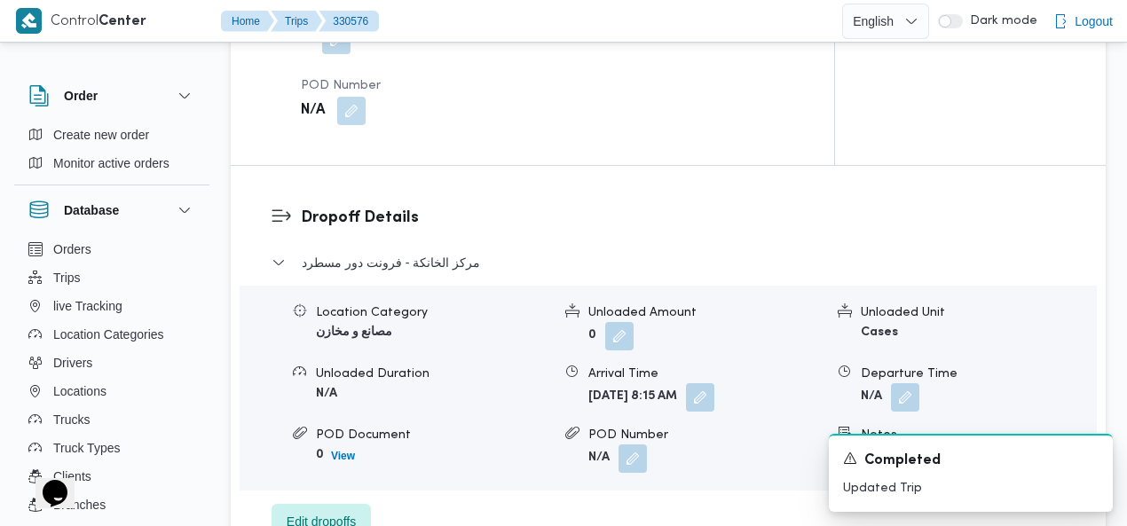
scroll to position [1575, 0]
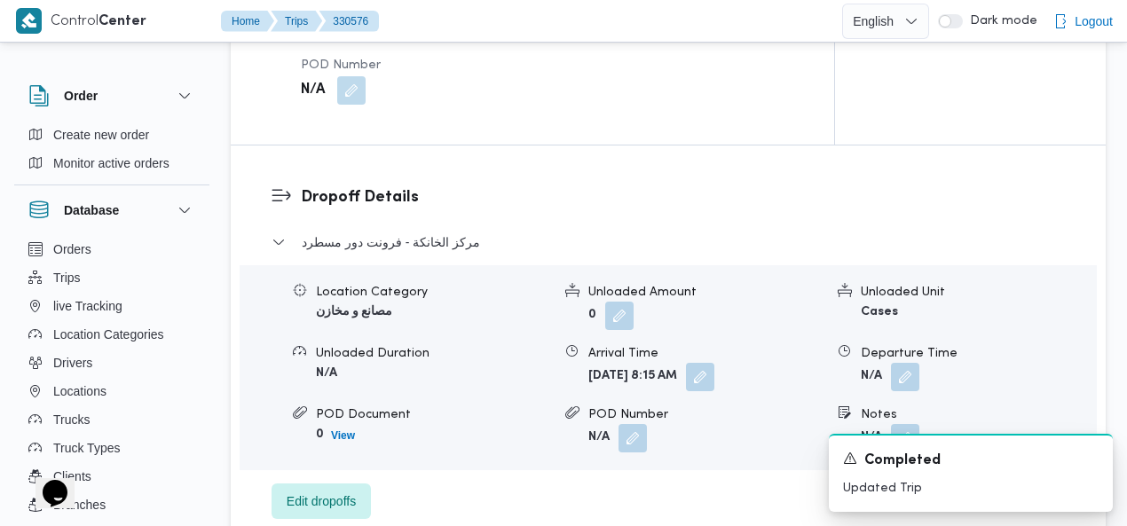
click at [912, 363] on button "button" at bounding box center [905, 377] width 28 height 28
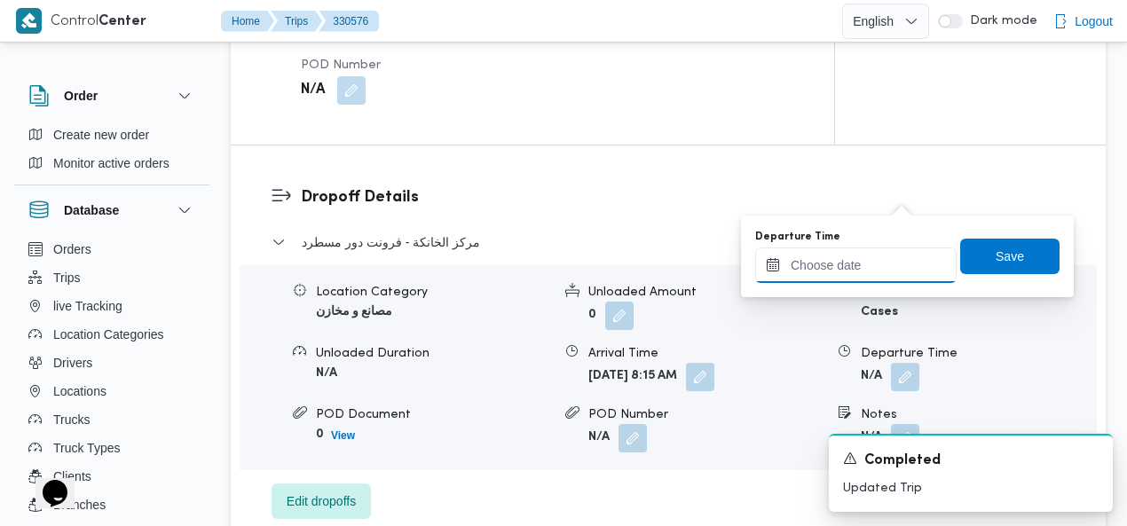
click at [846, 276] on input "Departure Time" at bounding box center [855, 265] width 201 height 35
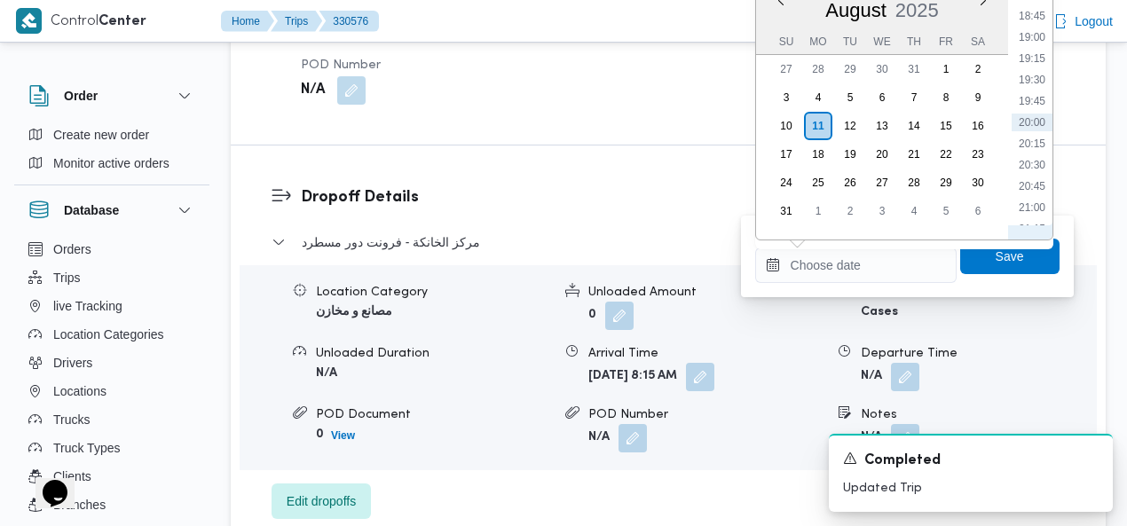
scroll to position [1377, 0]
click at [1034, 8] on li "16:15" at bounding box center [1031, 7] width 41 height 18
type input "11/08/2025 16:15"
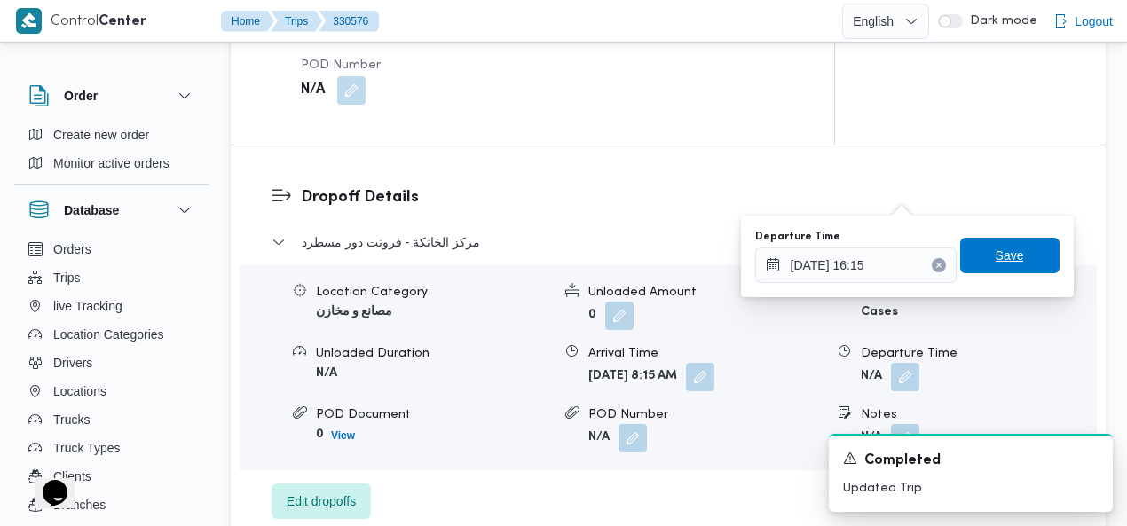
click at [995, 253] on span "Save" at bounding box center [1009, 255] width 28 height 21
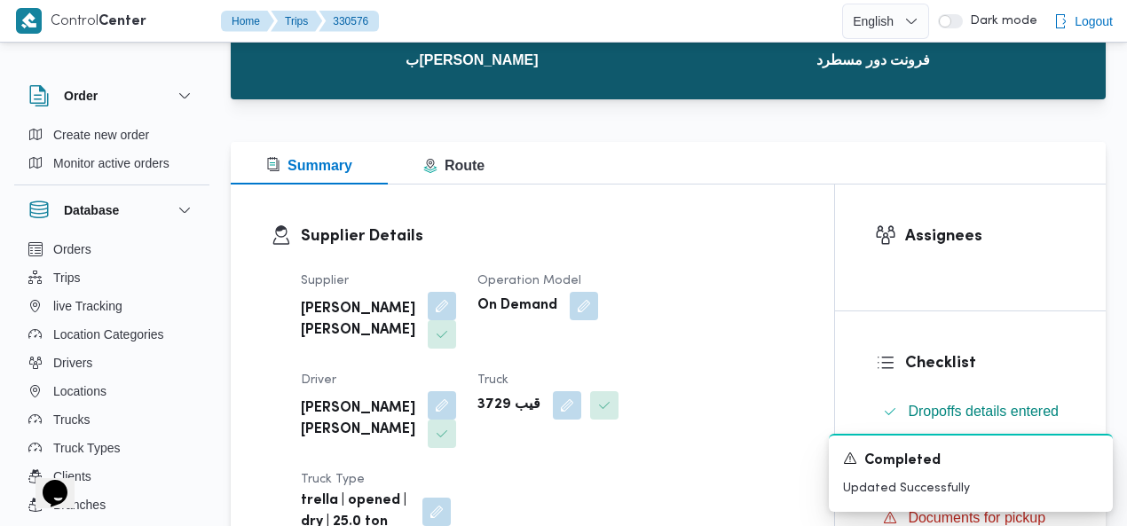
scroll to position [8, 0]
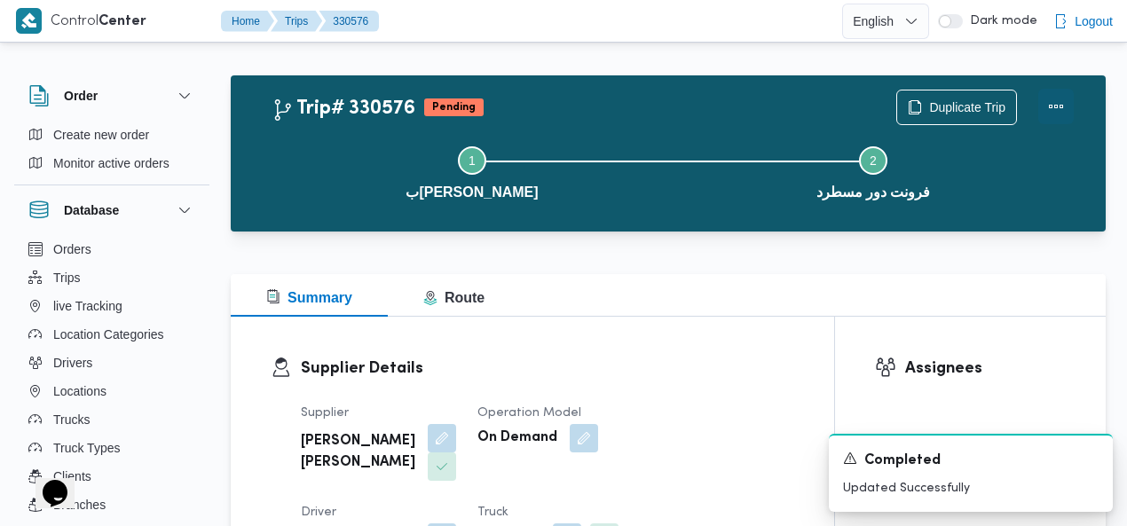
click at [1050, 108] on button "Actions" at bounding box center [1055, 106] width 35 height 35
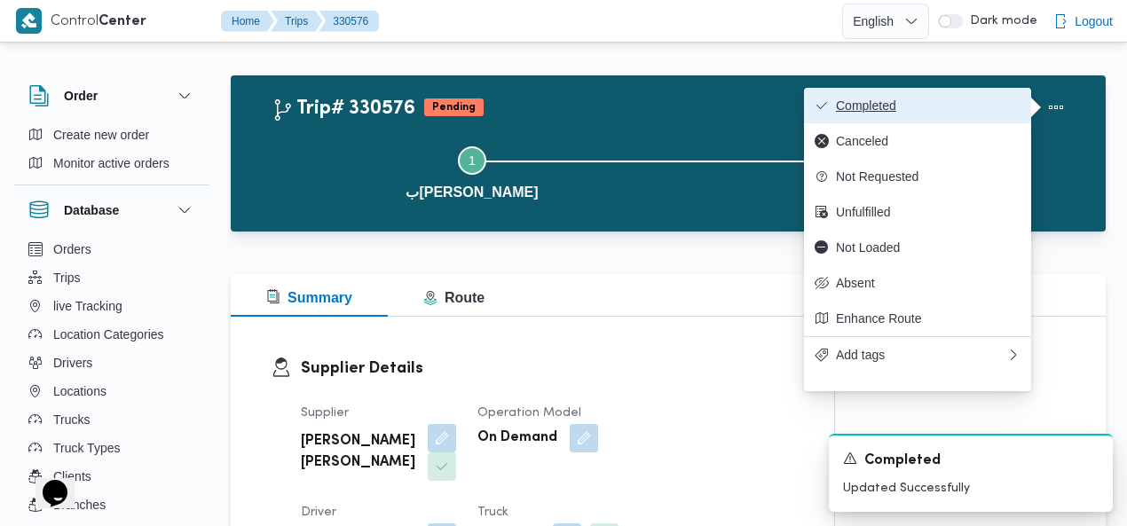
click at [982, 113] on span "Completed" at bounding box center [928, 105] width 185 height 14
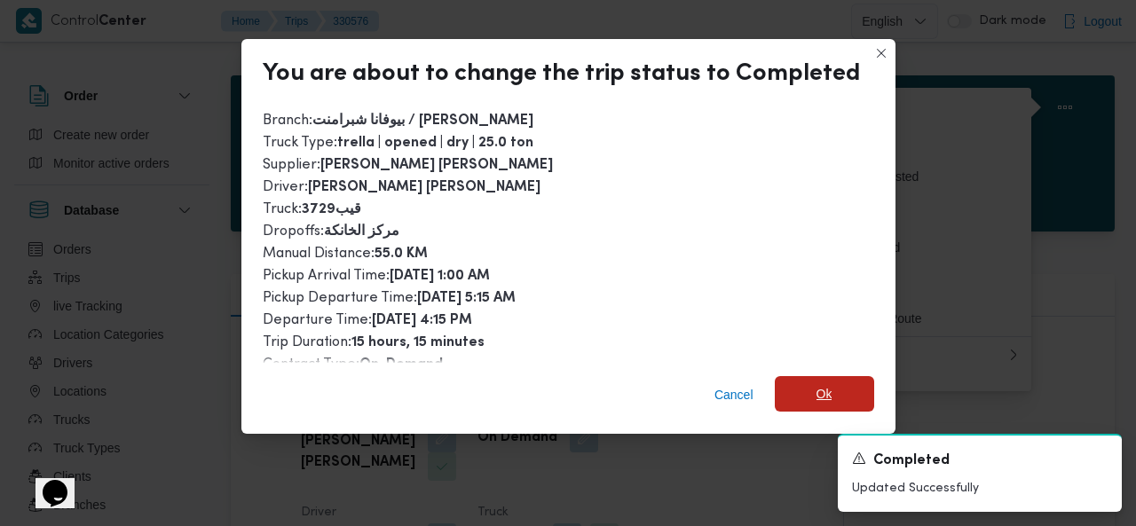
click at [820, 391] on span "Ok" at bounding box center [824, 393] width 16 height 21
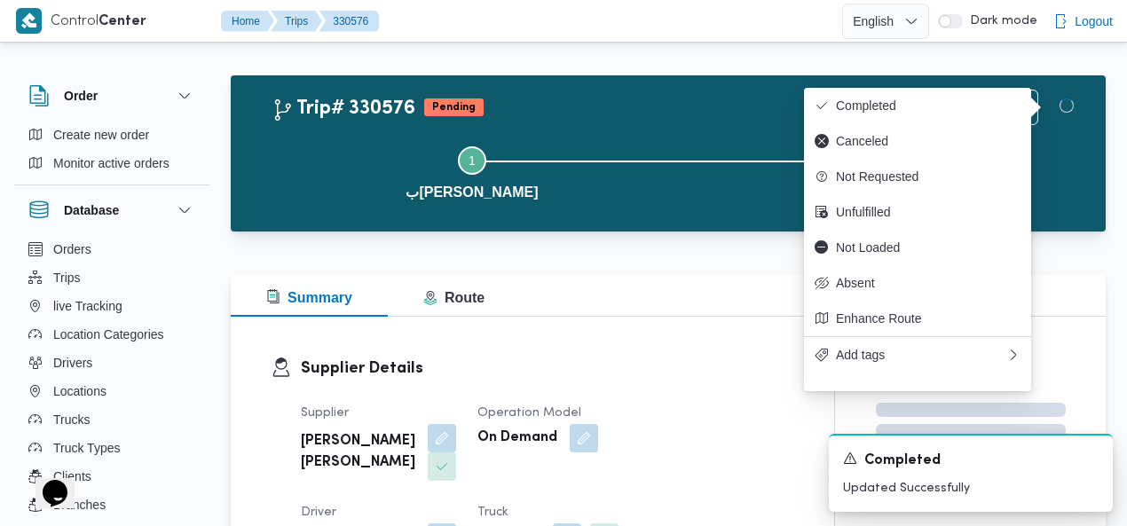
click at [676, 107] on div "Trip# 330576 Pending Duplicate Trip" at bounding box center [672, 107] width 802 height 35
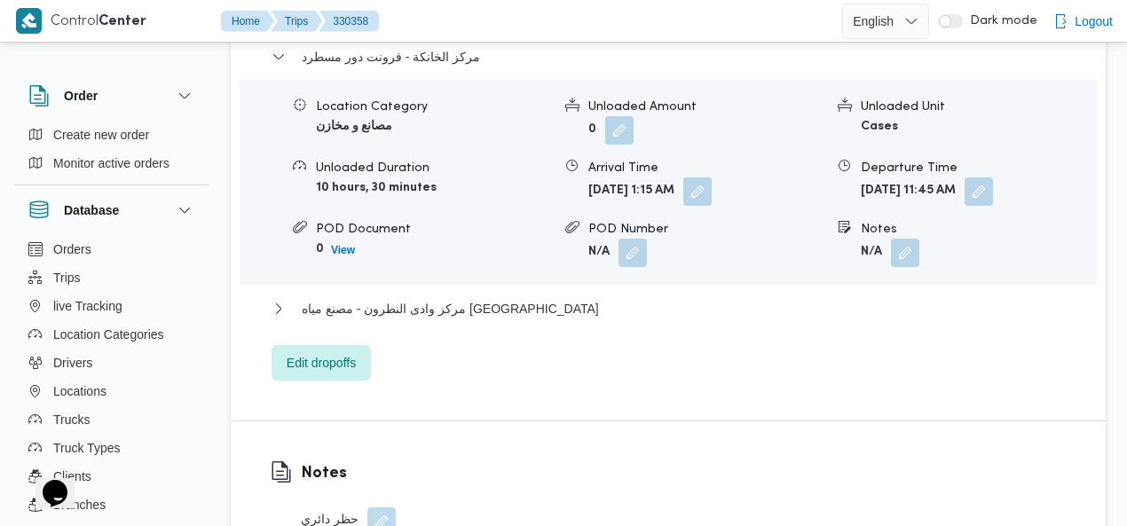
scroll to position [1774, 0]
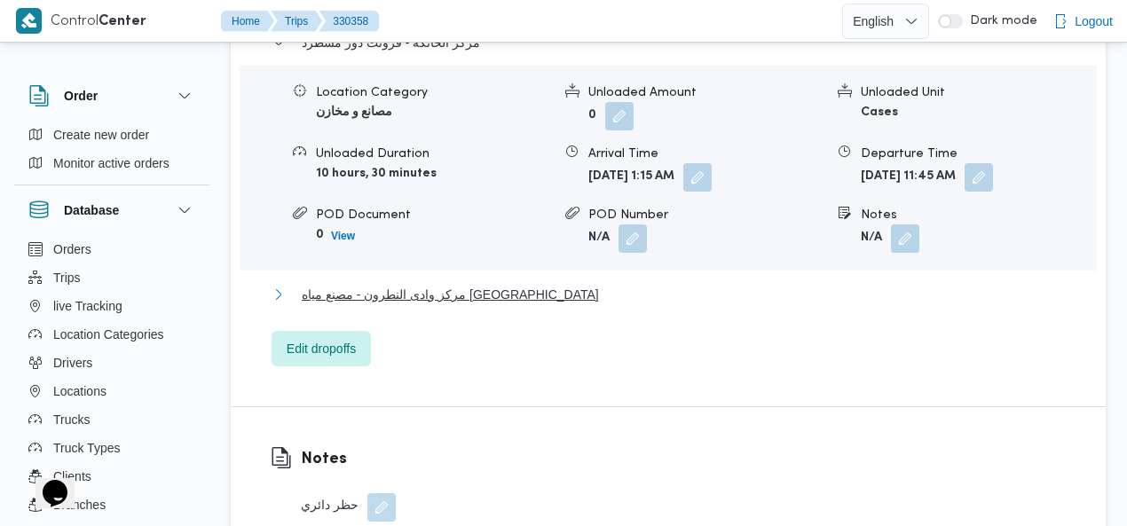
click at [448, 284] on span "مركز وادى النطرون - مصنع مياه [GEOGRAPHIC_DATA]" at bounding box center [450, 294] width 297 height 21
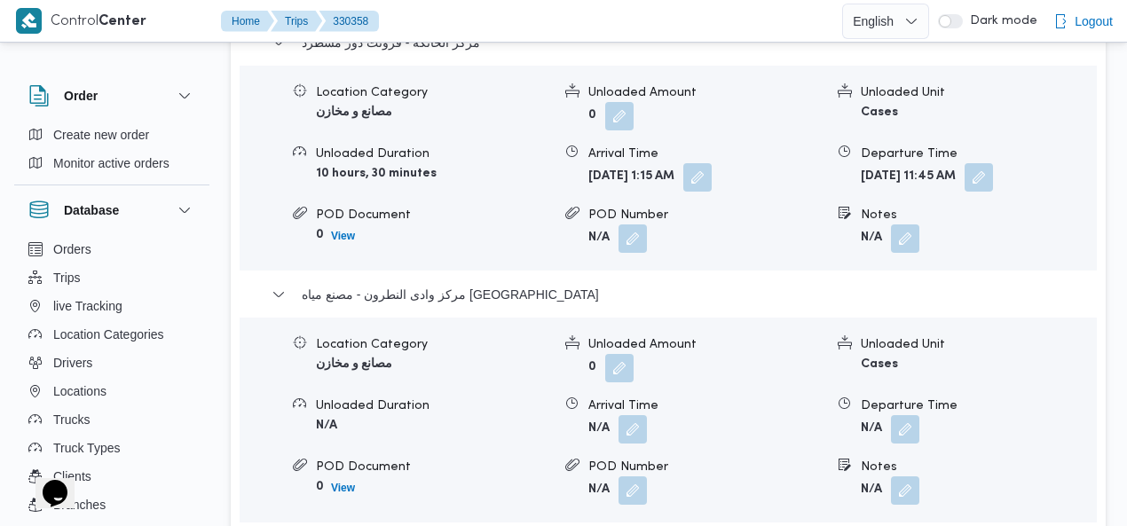
click at [906, 415] on button "button" at bounding box center [905, 429] width 28 height 28
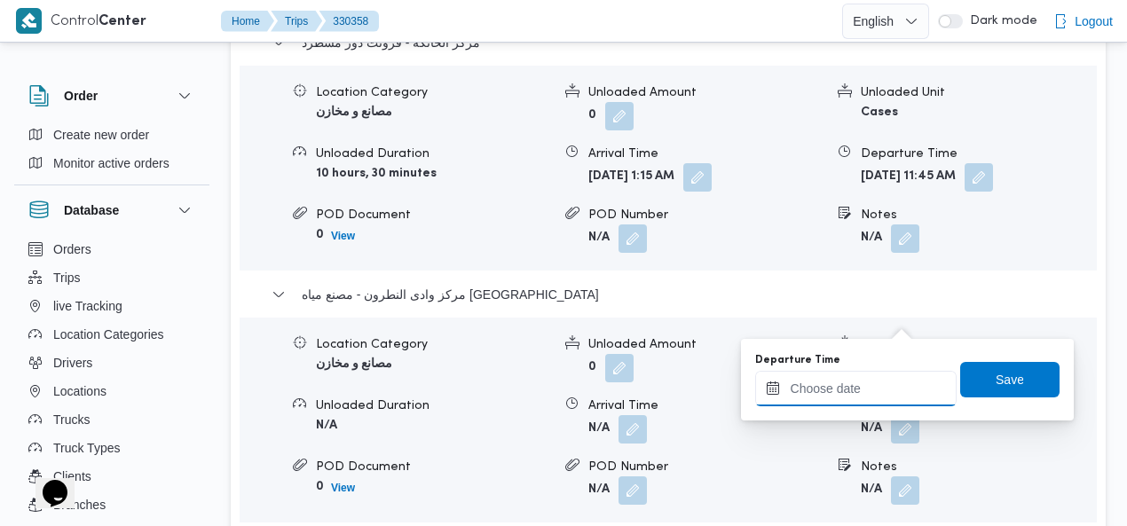
click at [894, 382] on input "Departure Time" at bounding box center [855, 388] width 201 height 35
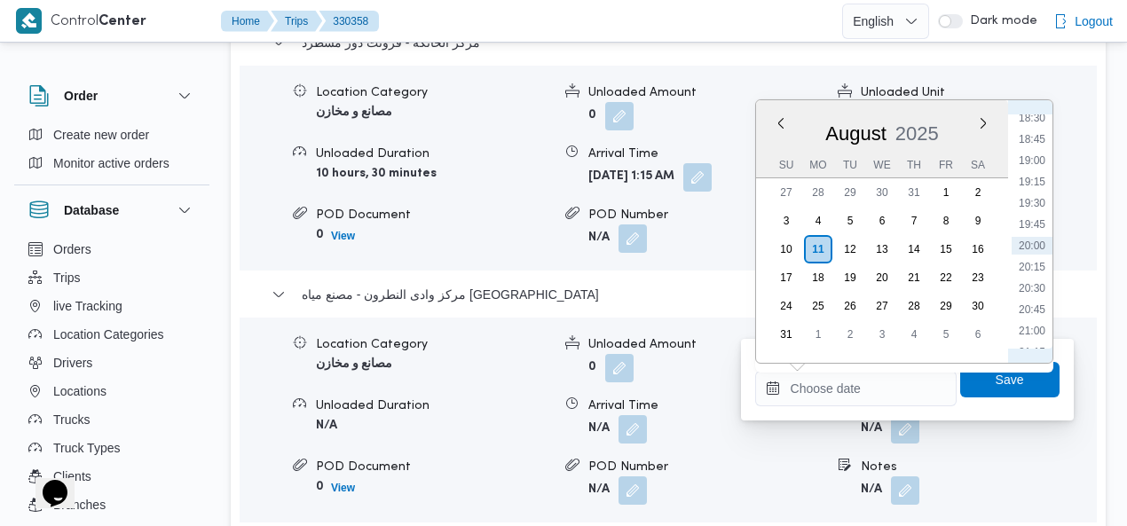
scroll to position [1810, 0]
click at [1036, 271] on li "23:00" at bounding box center [1031, 272] width 41 height 18
type input "[DATE] 23:00"
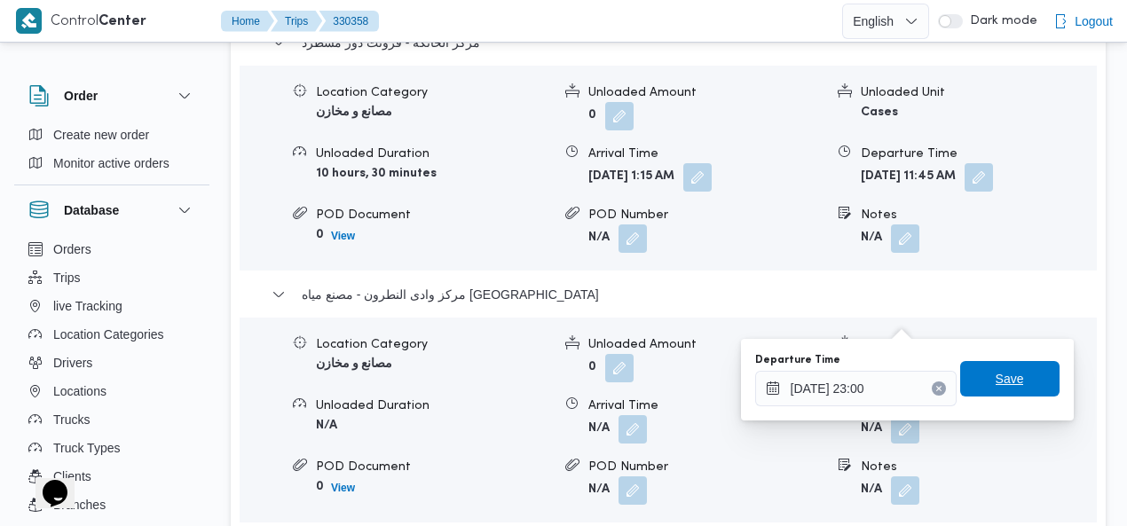
click at [1007, 386] on span "Save" at bounding box center [1009, 378] width 28 height 21
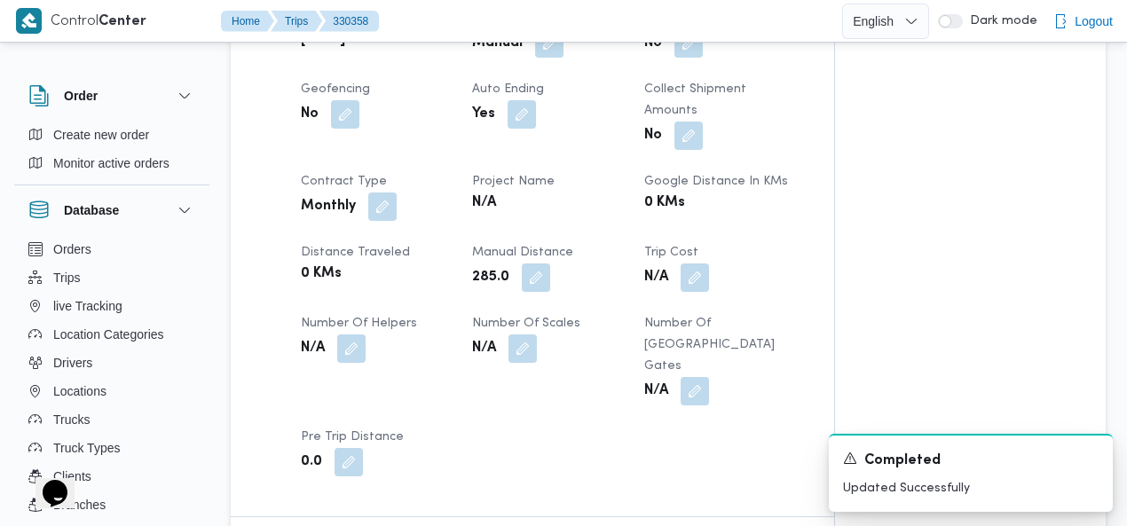
scroll to position [0, 0]
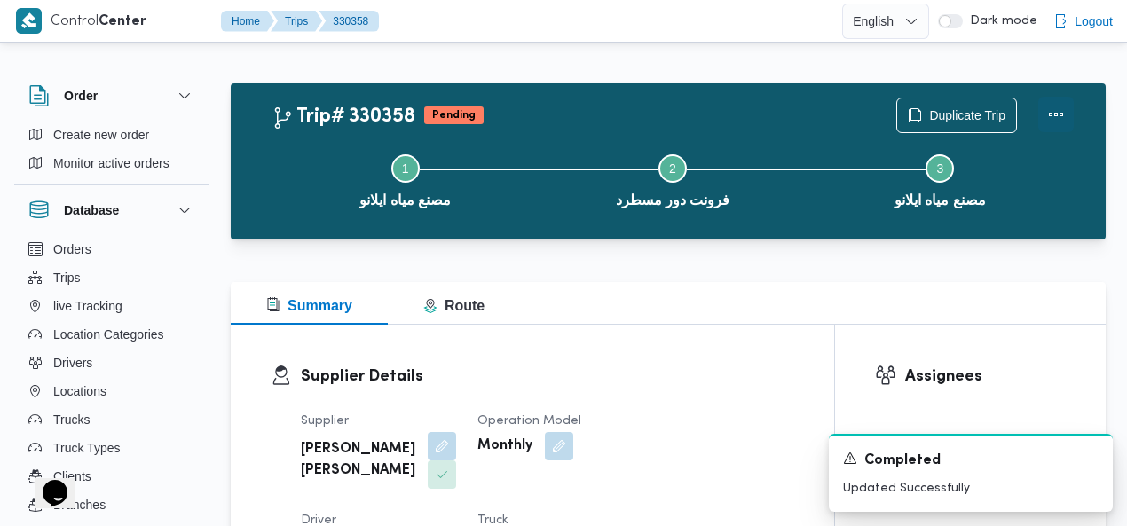
click at [1055, 118] on button "Actions" at bounding box center [1055, 114] width 35 height 35
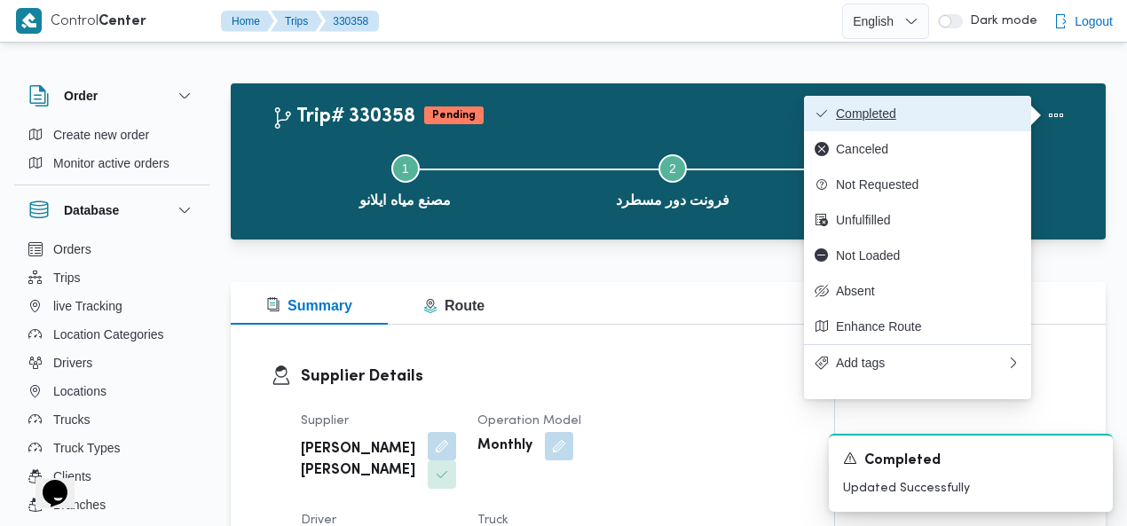
click at [953, 113] on span "Completed" at bounding box center [928, 113] width 185 height 14
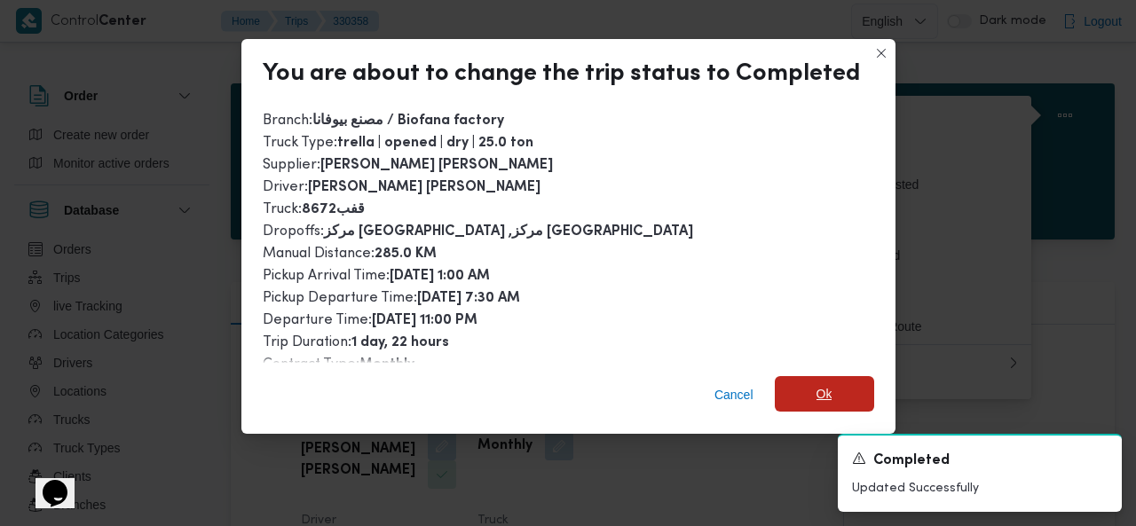
click at [805, 397] on span "Ok" at bounding box center [823, 393] width 99 height 35
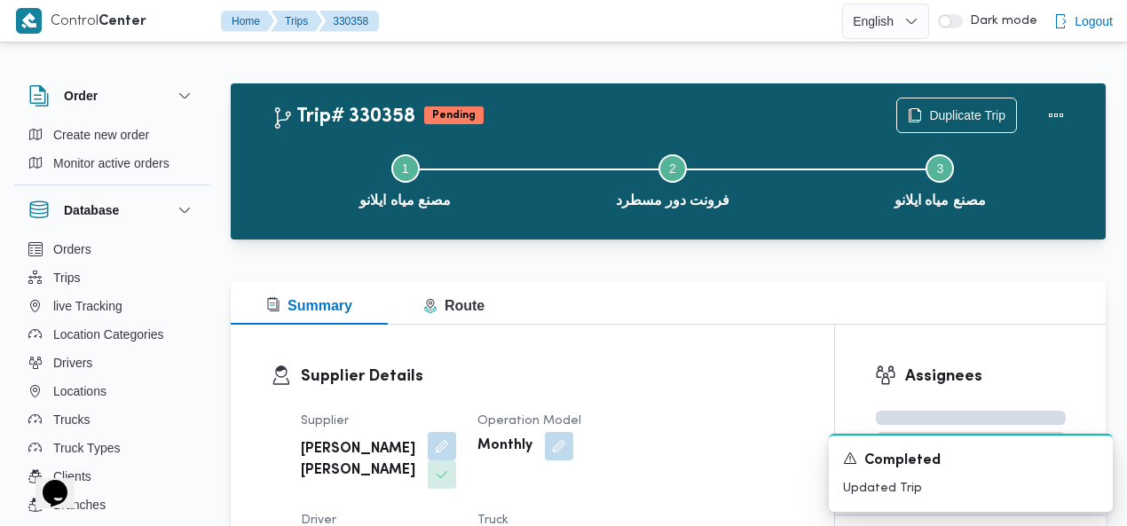
click at [1057, 116] on button "Actions" at bounding box center [1055, 114] width 35 height 35
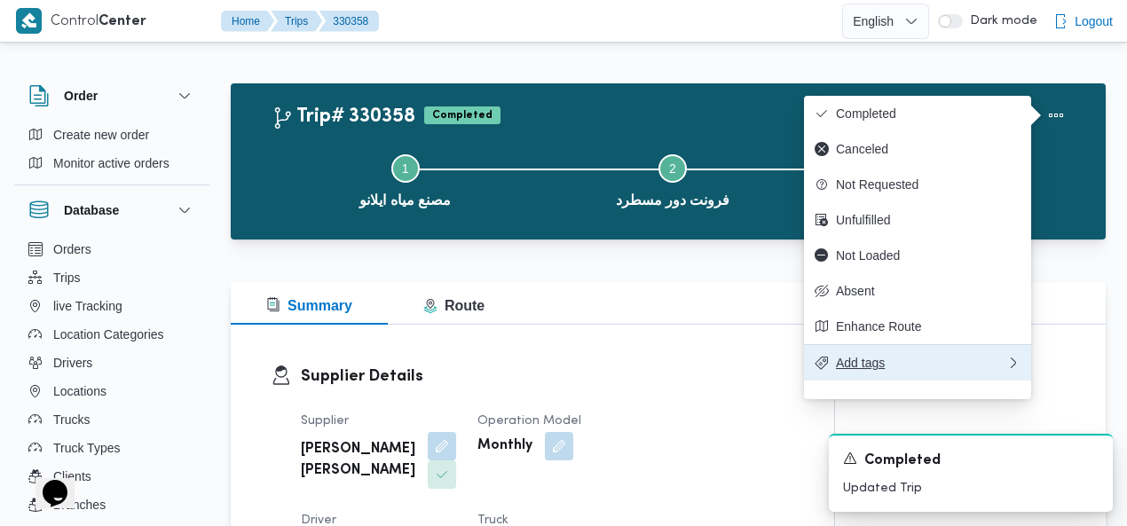
click at [885, 368] on button "Add tags" at bounding box center [917, 362] width 227 height 36
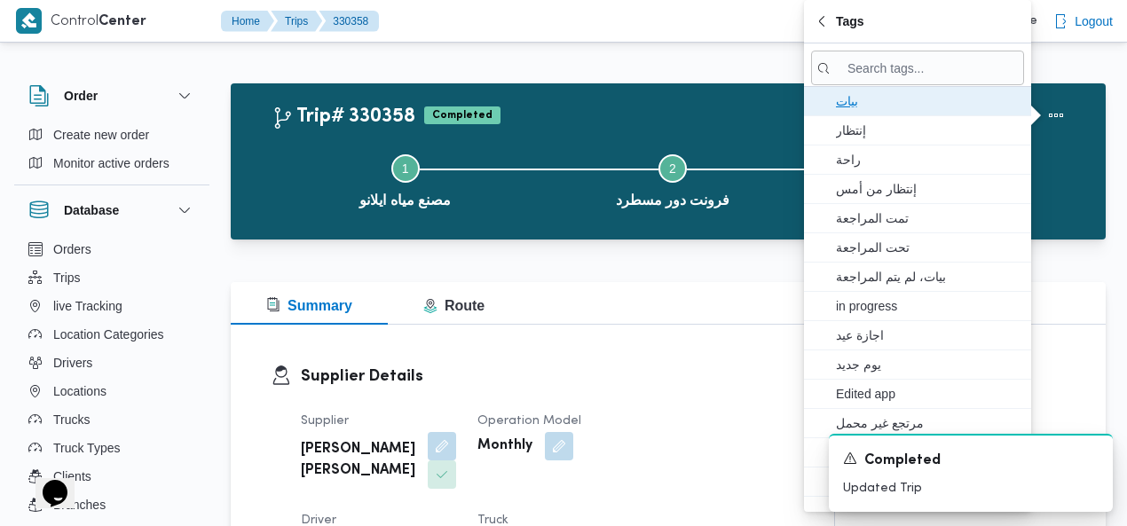
click at [870, 103] on span "بيات" at bounding box center [928, 100] width 185 height 21
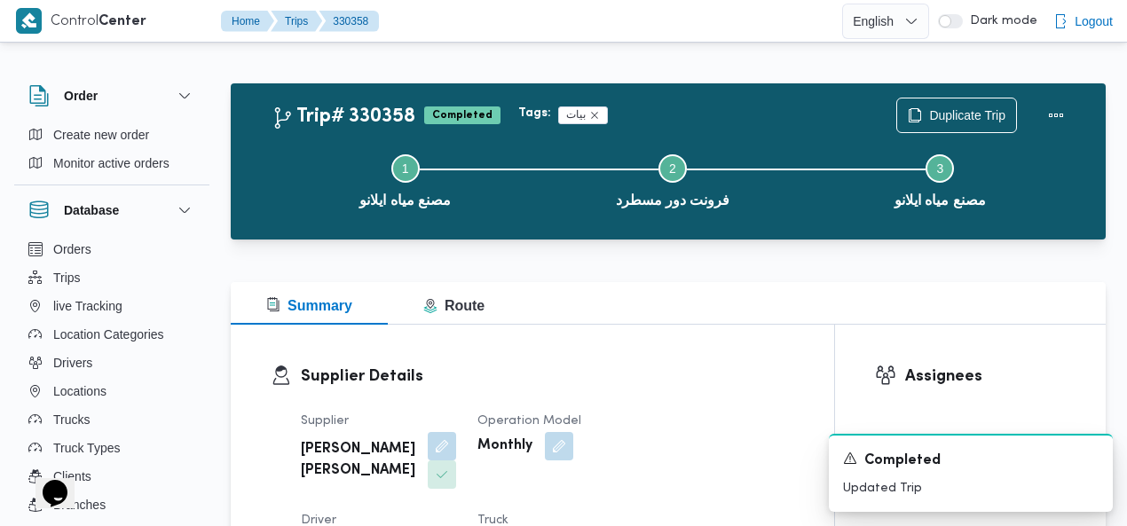
click at [1045, 117] on button "Actions" at bounding box center [1055, 114] width 35 height 35
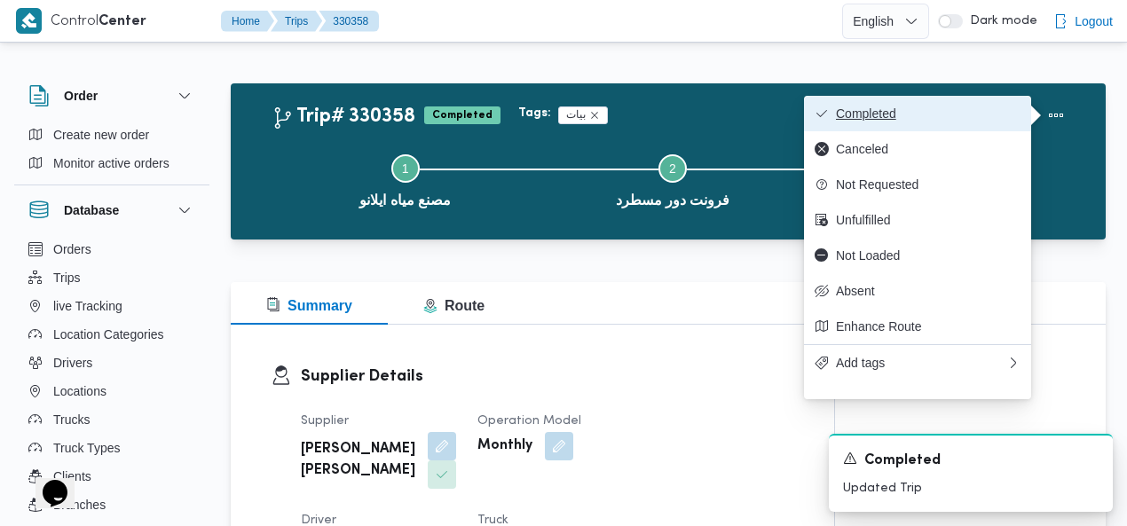
click at [962, 114] on span "Completed" at bounding box center [928, 113] width 185 height 14
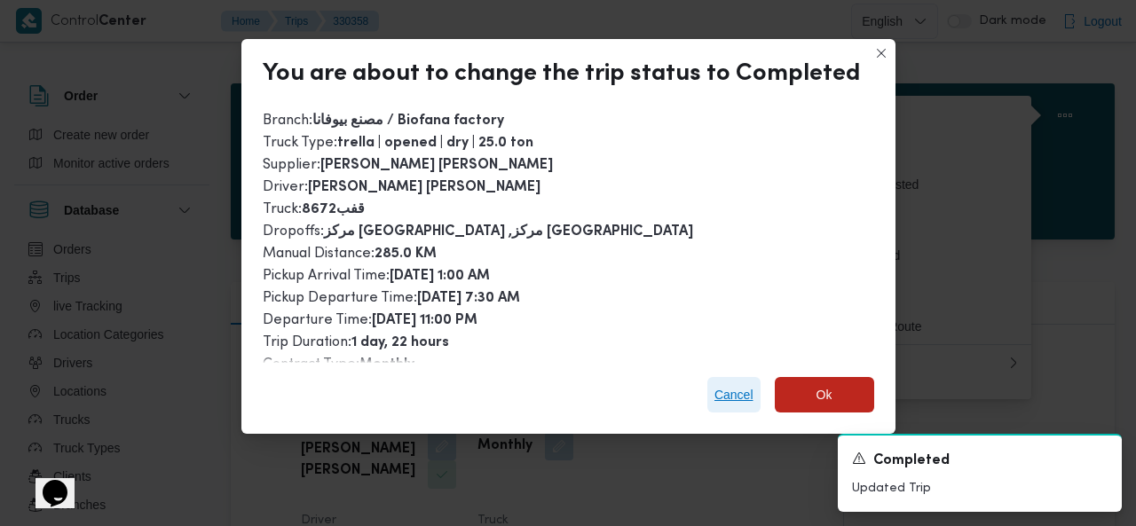
click at [727, 398] on span "Cancel" at bounding box center [733, 394] width 39 height 21
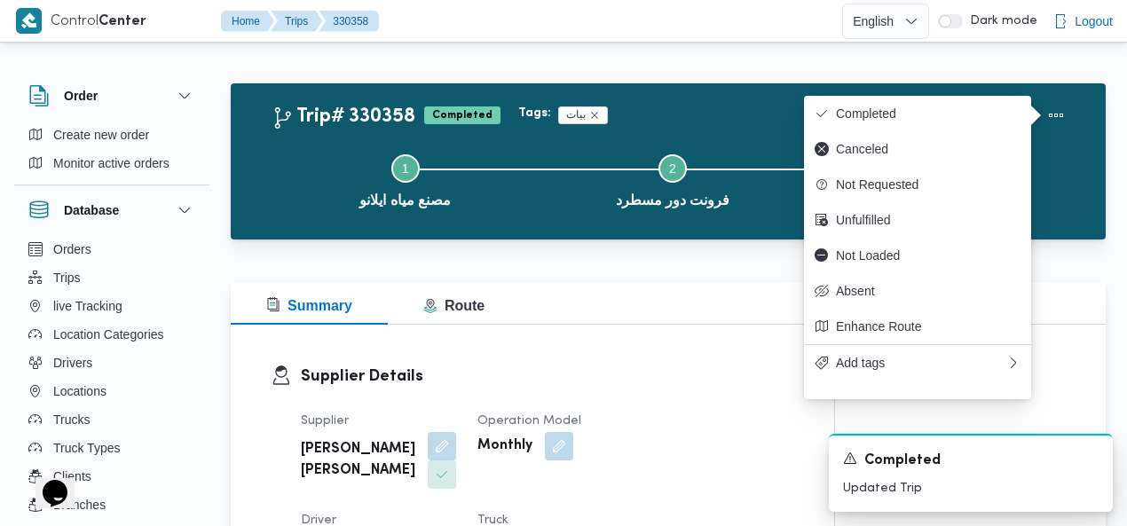
click at [703, 110] on div "Tags: بيات" at bounding box center [707, 115] width 385 height 25
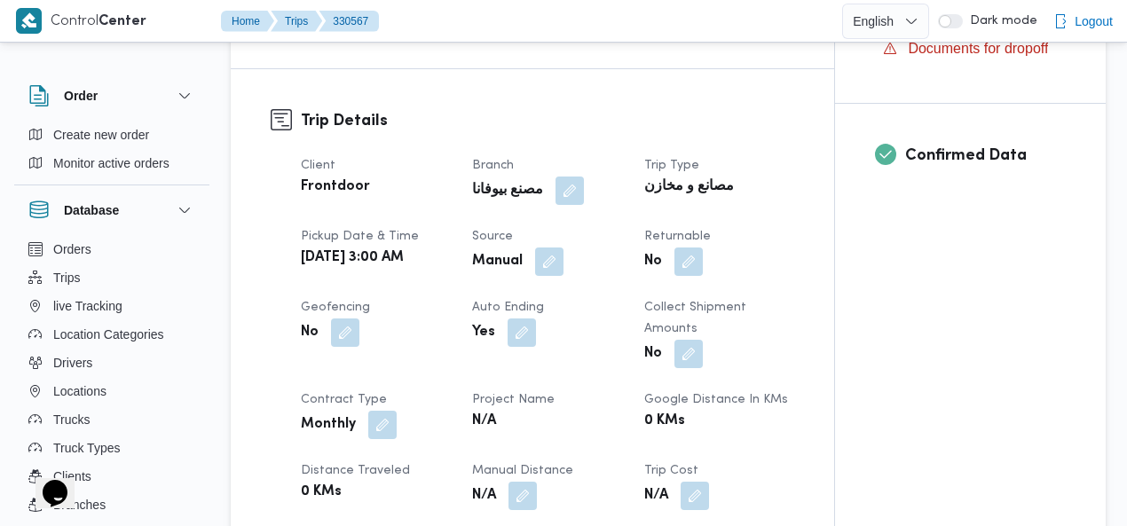
scroll to position [710, 0]
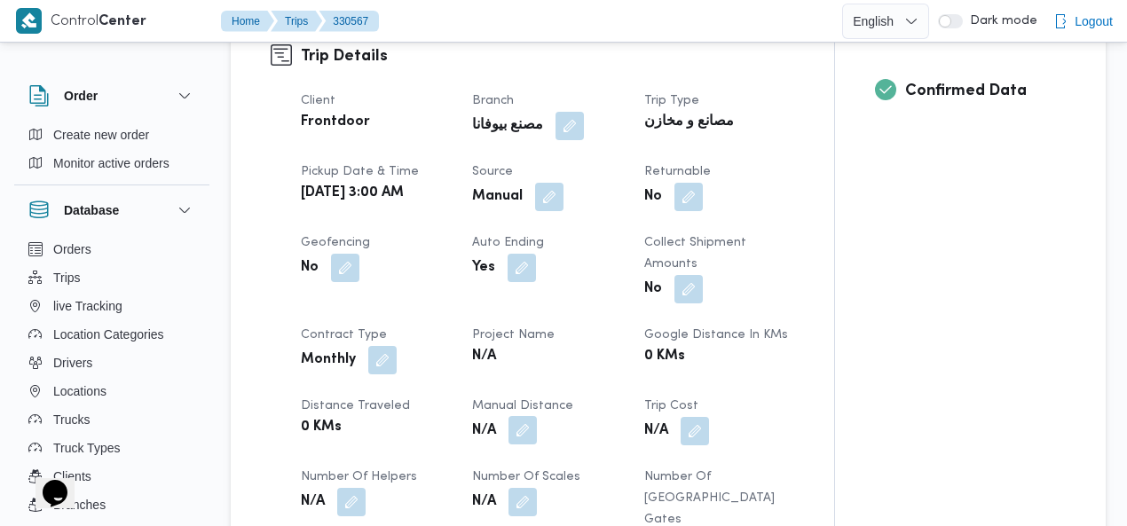
click at [524, 416] on button "button" at bounding box center [522, 430] width 28 height 28
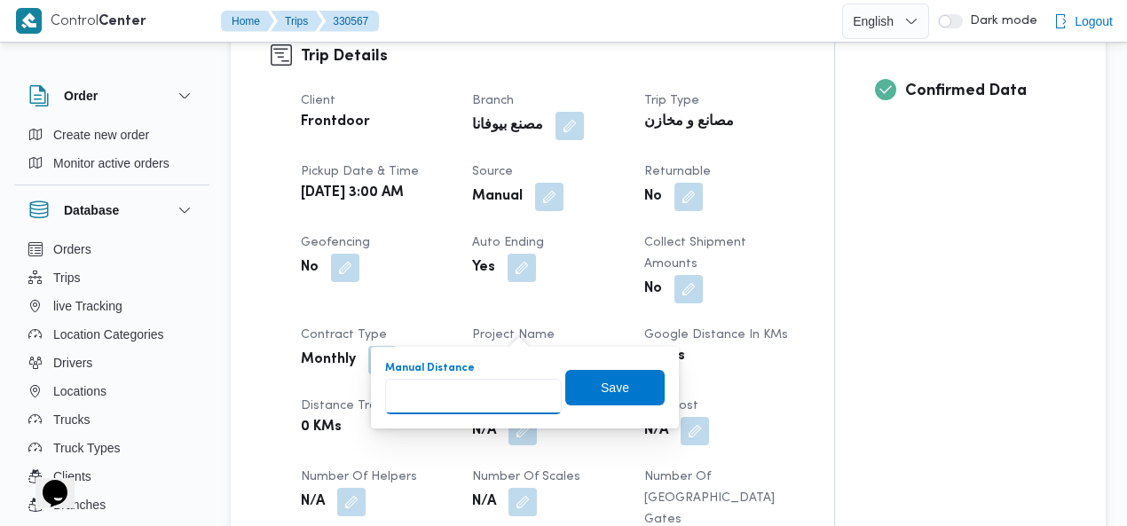
click at [461, 395] on input "Manual Distance" at bounding box center [473, 396] width 177 height 35
type input "285"
click at [616, 387] on span "Save" at bounding box center [615, 386] width 28 height 21
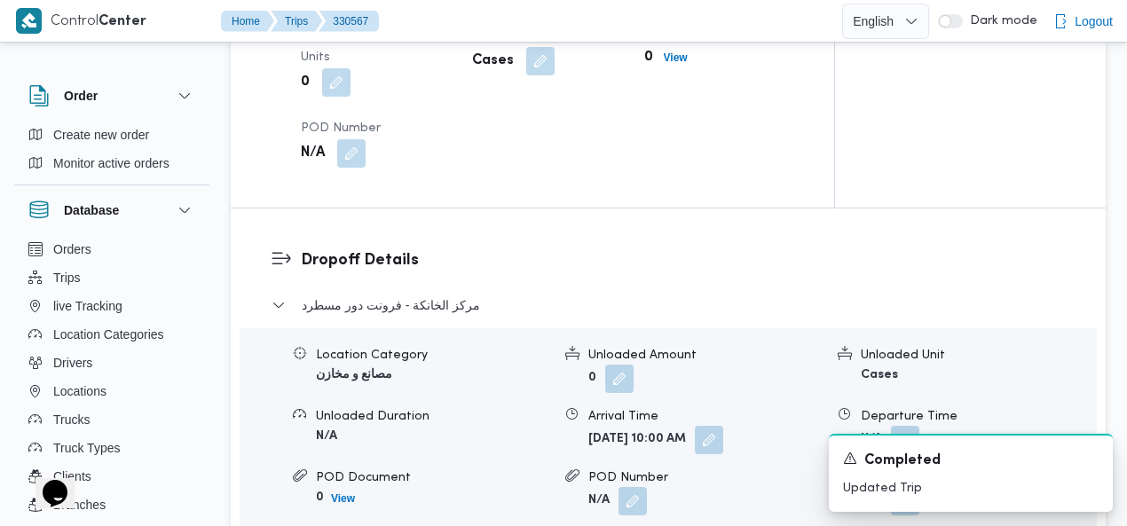
scroll to position [1554, 0]
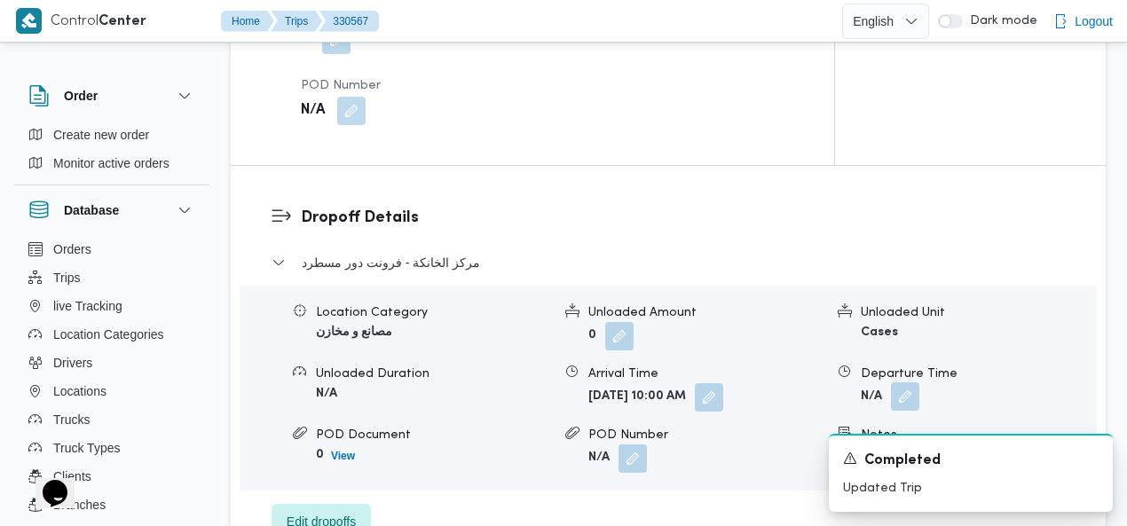
click at [910, 382] on button "button" at bounding box center [905, 396] width 28 height 28
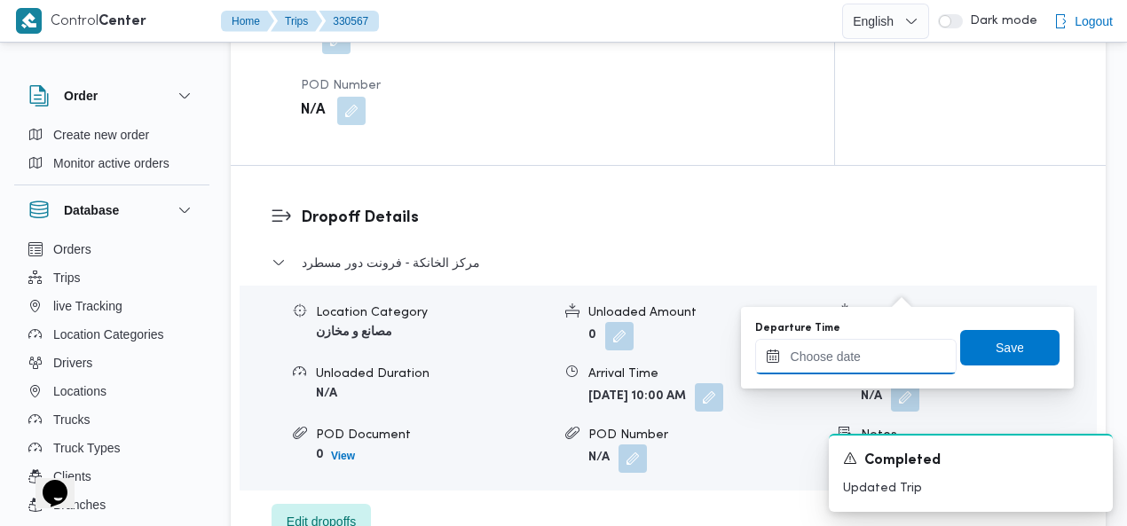
click at [867, 350] on input "Departure Time" at bounding box center [855, 356] width 201 height 35
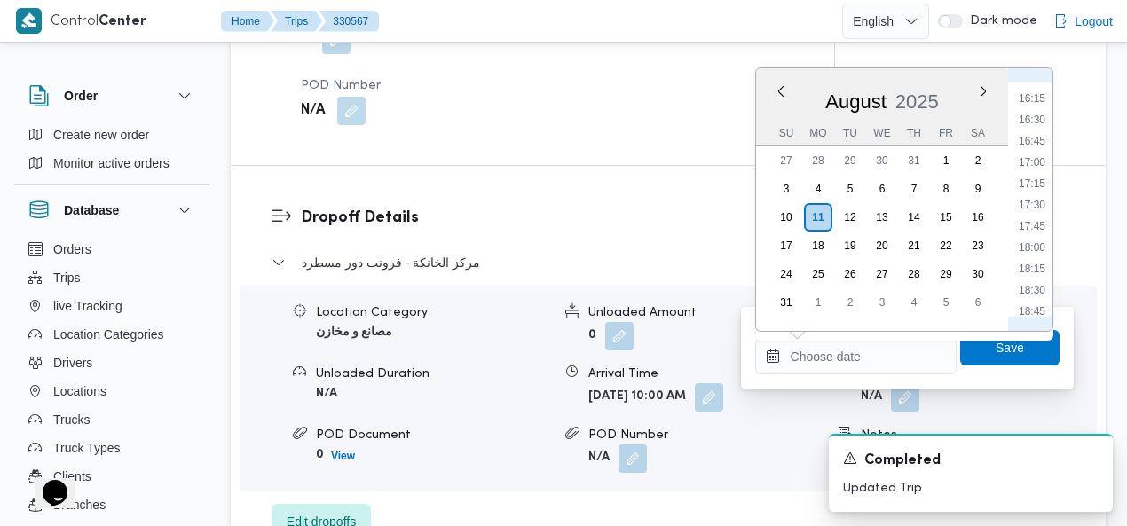
scroll to position [1173, 0]
click at [1036, 154] on li "14:30" at bounding box center [1031, 154] width 41 height 18
type input "[DATE] 14:30"
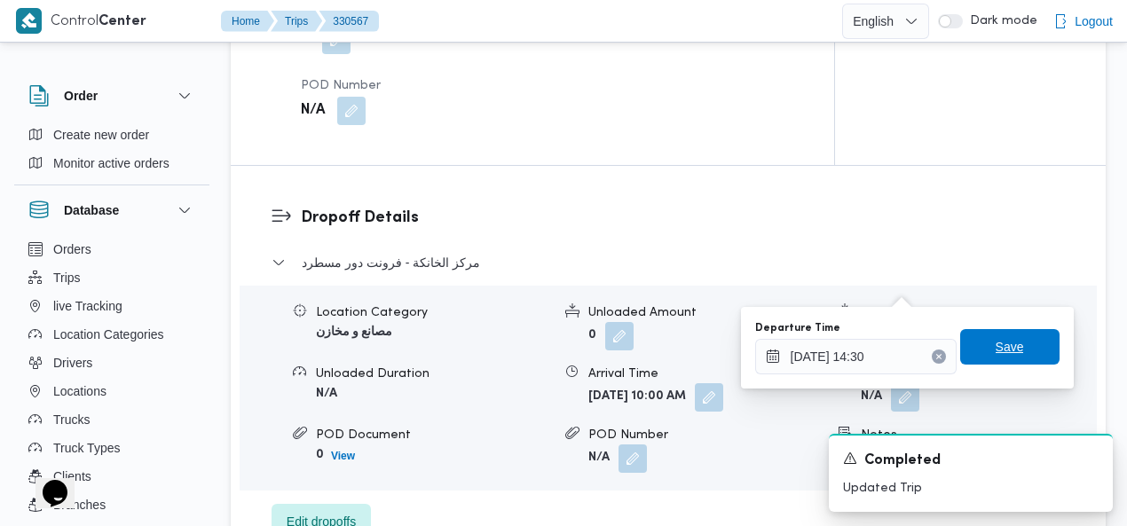
click at [995, 352] on span "Save" at bounding box center [1009, 346] width 28 height 21
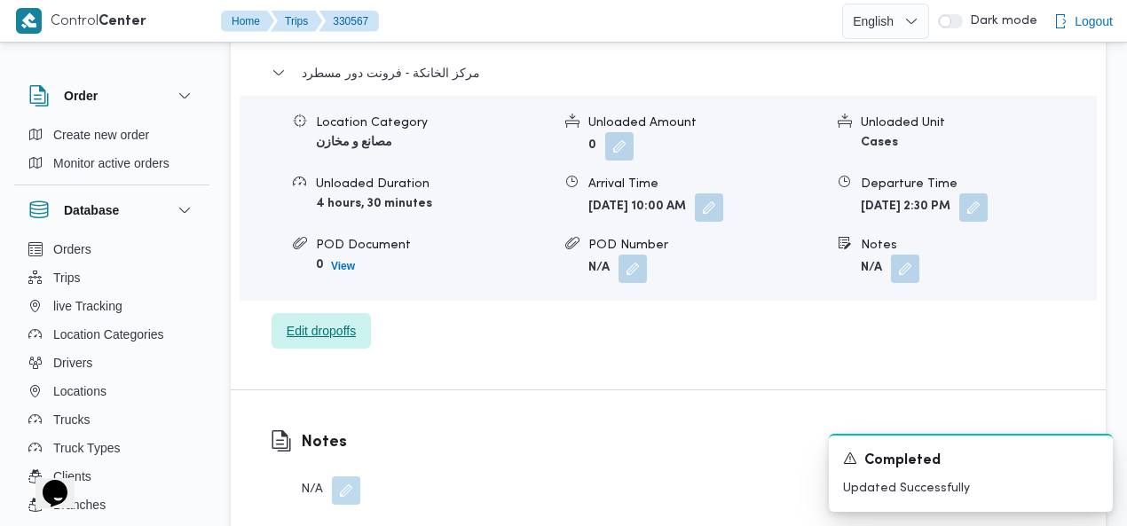
click at [339, 320] on span "Edit dropoffs" at bounding box center [321, 330] width 69 height 21
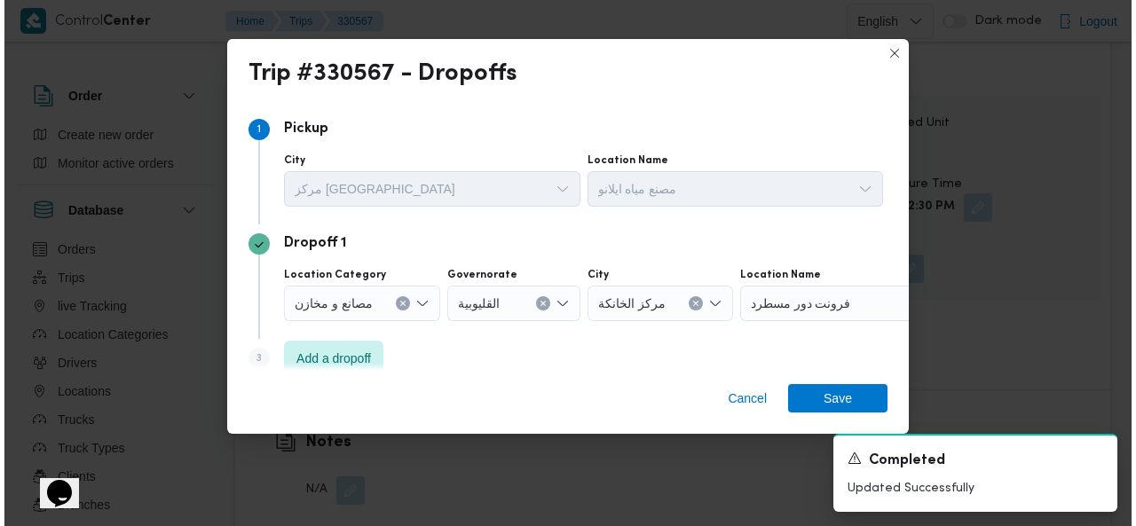
scroll to position [1723, 0]
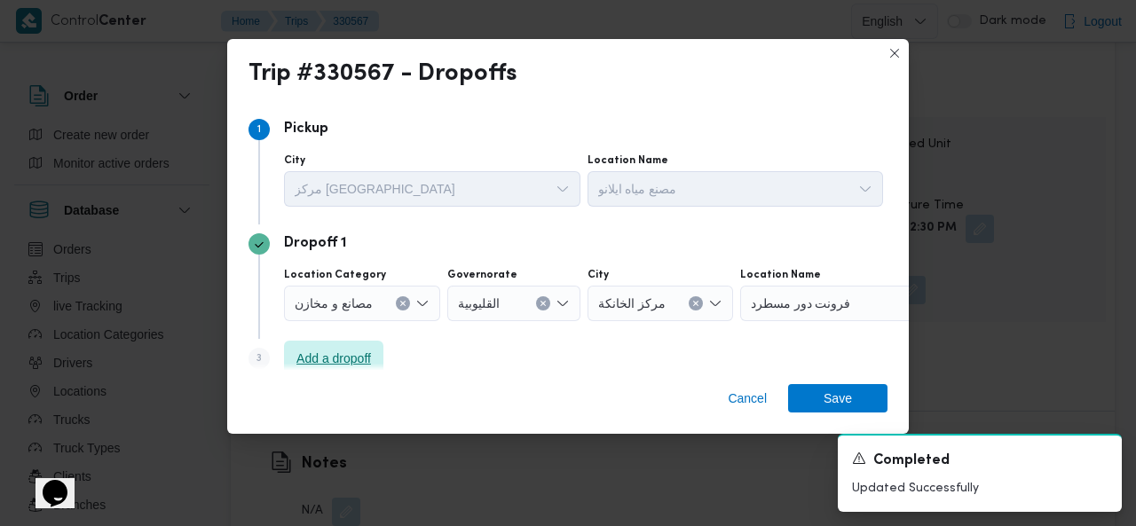
drag, startPoint x: 350, startPoint y: 349, endPoint x: 855, endPoint y: 295, distance: 507.7
click at [351, 349] on span "Add a dropoff" at bounding box center [333, 358] width 75 height 21
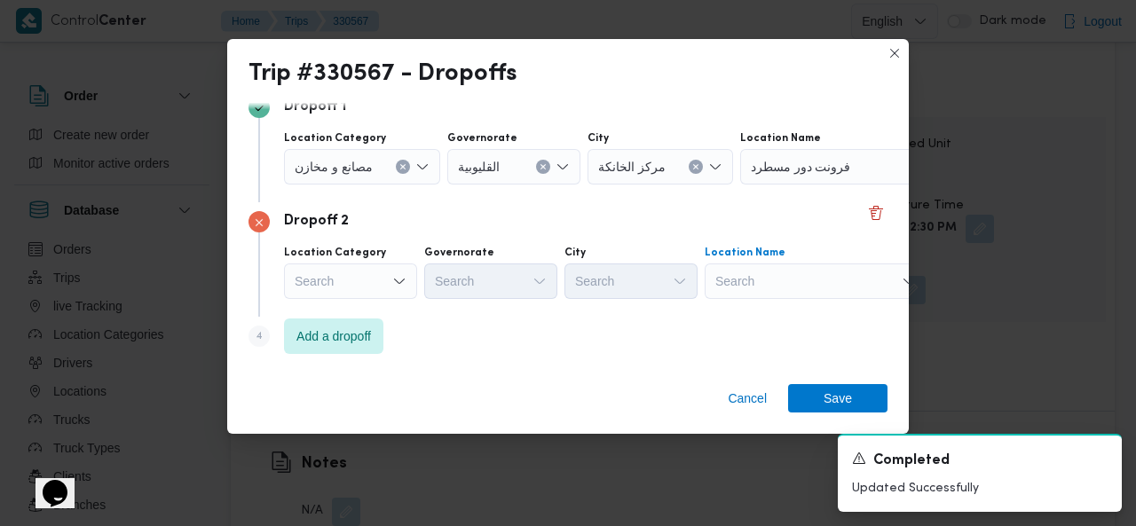
click at [840, 185] on div "Search" at bounding box center [851, 166] width 222 height 35
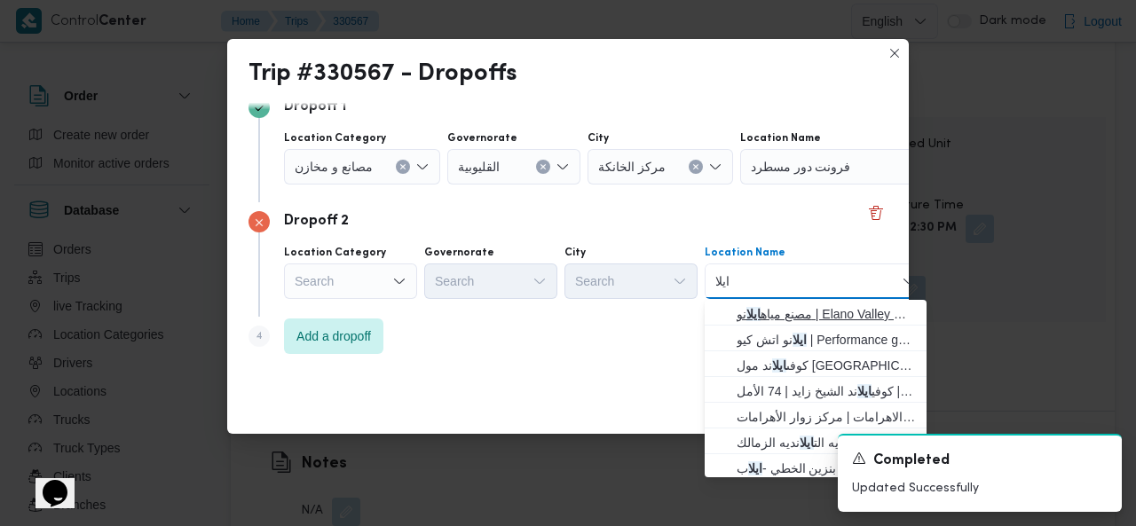
type input "ايلا"
click at [772, 313] on span "مصنع مياه ايلا نو | [GEOGRAPHIC_DATA] factory | بنى سلامة" at bounding box center [825, 313] width 179 height 21
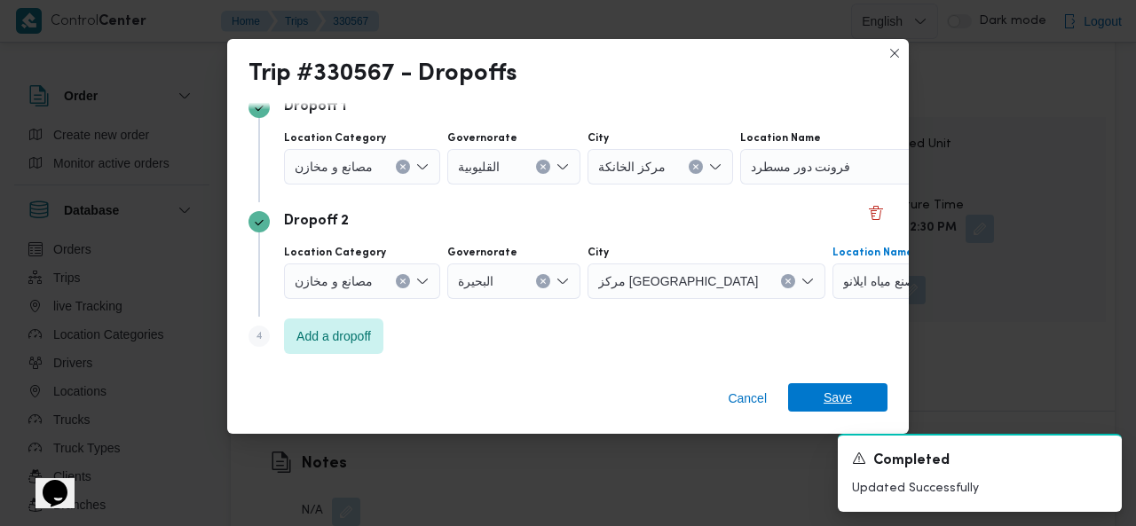
click at [830, 397] on span "Save" at bounding box center [837, 397] width 28 height 28
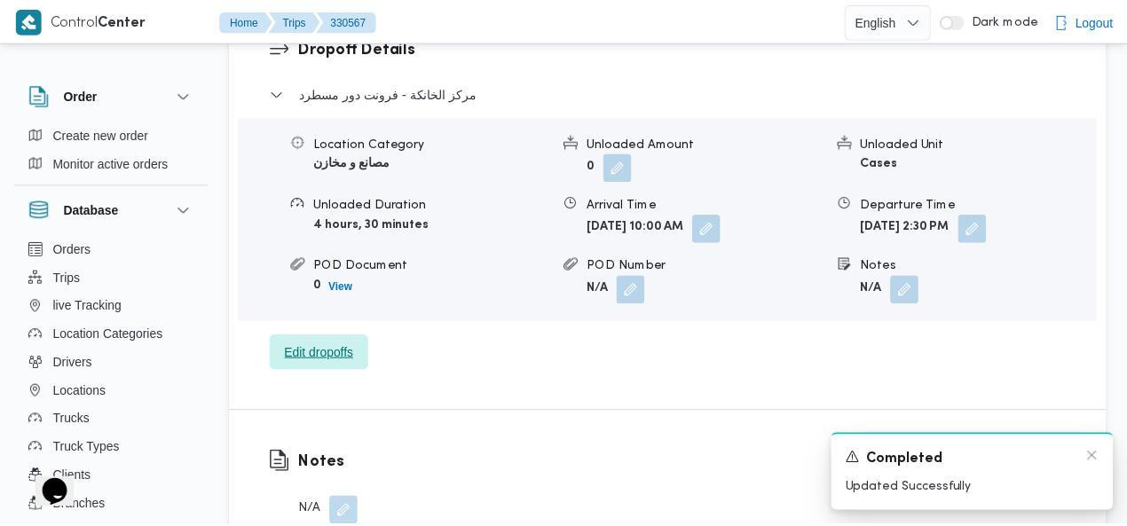
scroll to position [1744, 0]
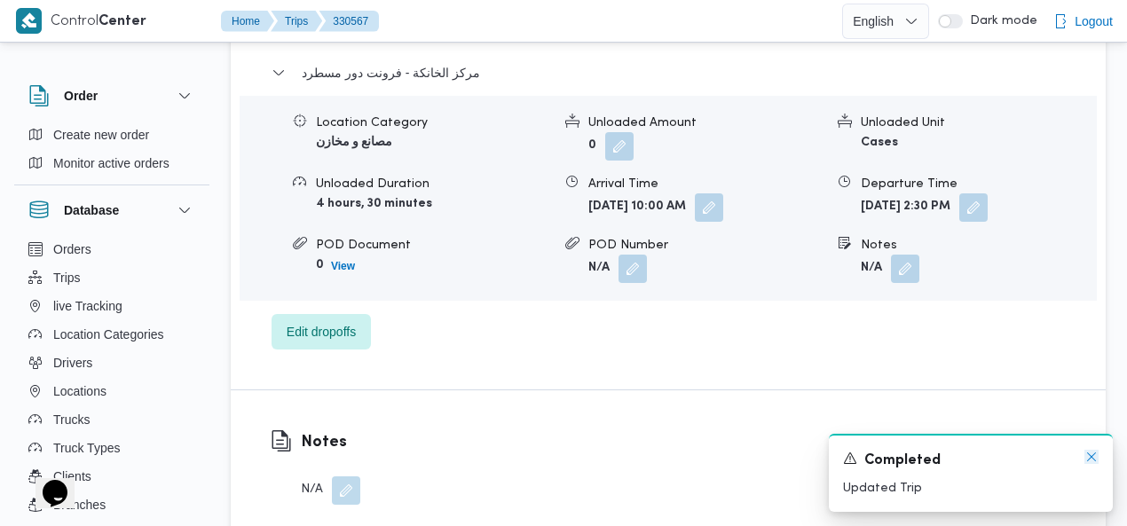
click at [1093, 458] on icon "Dismiss toast" at bounding box center [1091, 457] width 14 height 14
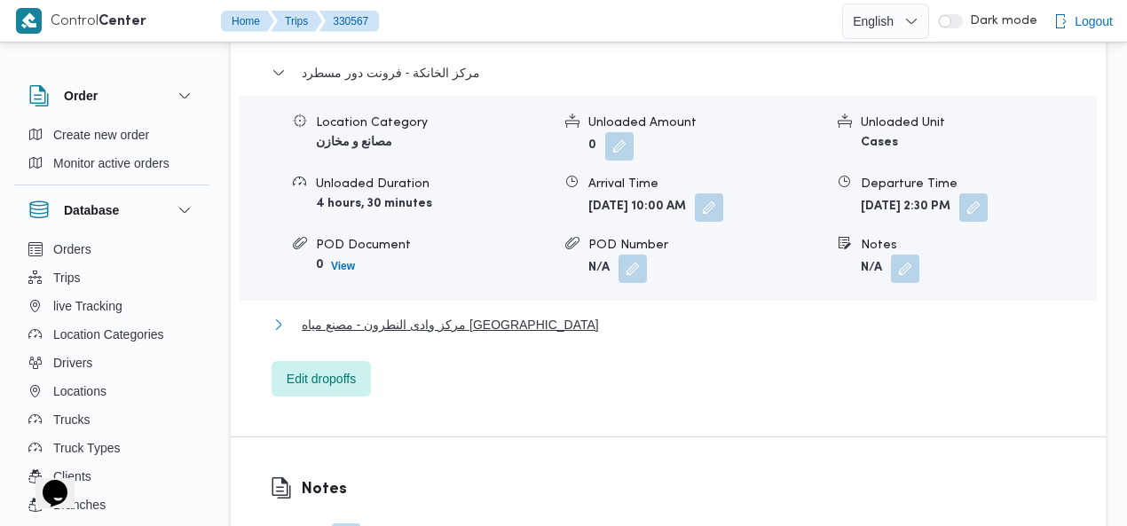
click at [449, 314] on span "مركز وادى النطرون - مصنع مياه [GEOGRAPHIC_DATA]" at bounding box center [450, 324] width 297 height 21
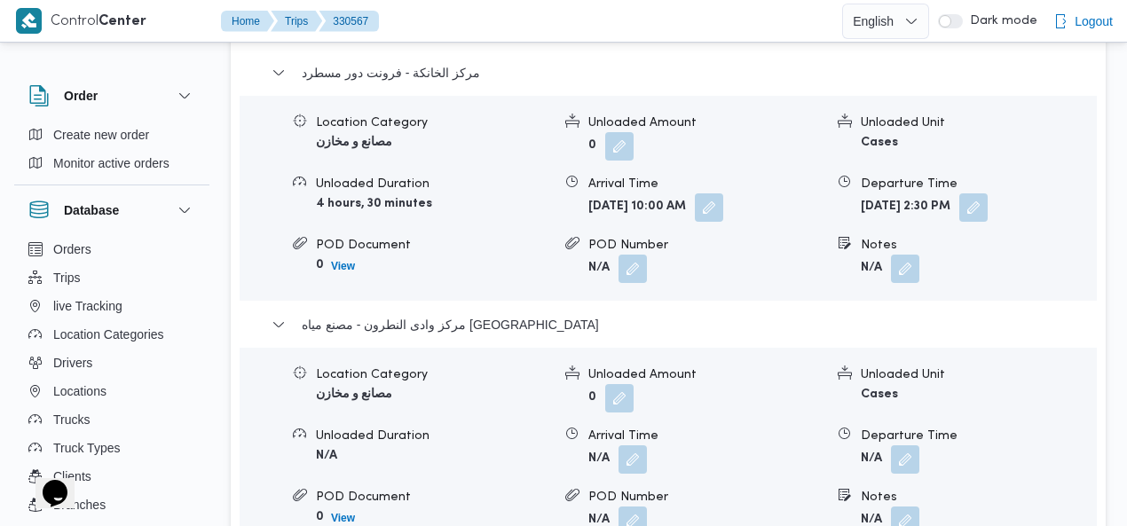
drag, startPoint x: 908, startPoint y: 341, endPoint x: 862, endPoint y: 410, distance: 83.2
click at [908, 445] on button "button" at bounding box center [905, 459] width 28 height 28
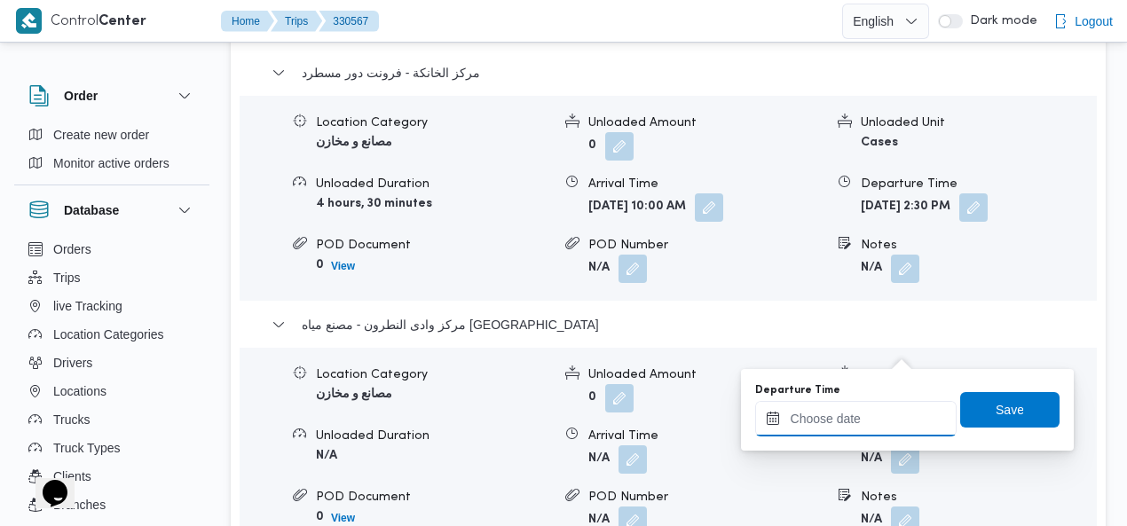
click at [844, 420] on input "Departure Time" at bounding box center [855, 418] width 201 height 35
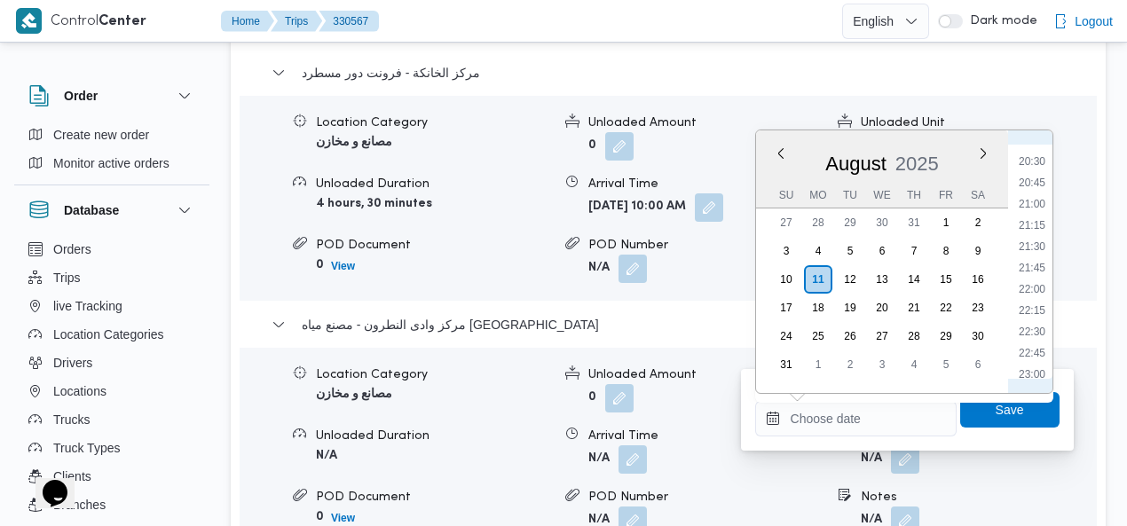
scroll to position [1810, 0]
click at [1033, 304] on li "23:00" at bounding box center [1031, 303] width 41 height 18
type input "[DATE] 23:00"
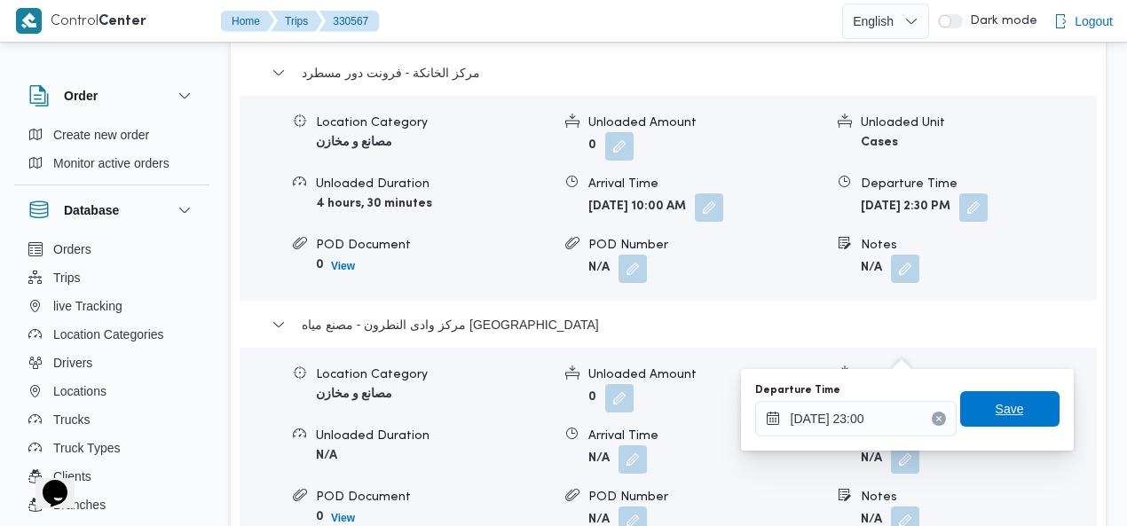
click at [997, 408] on span "Save" at bounding box center [1009, 408] width 28 height 21
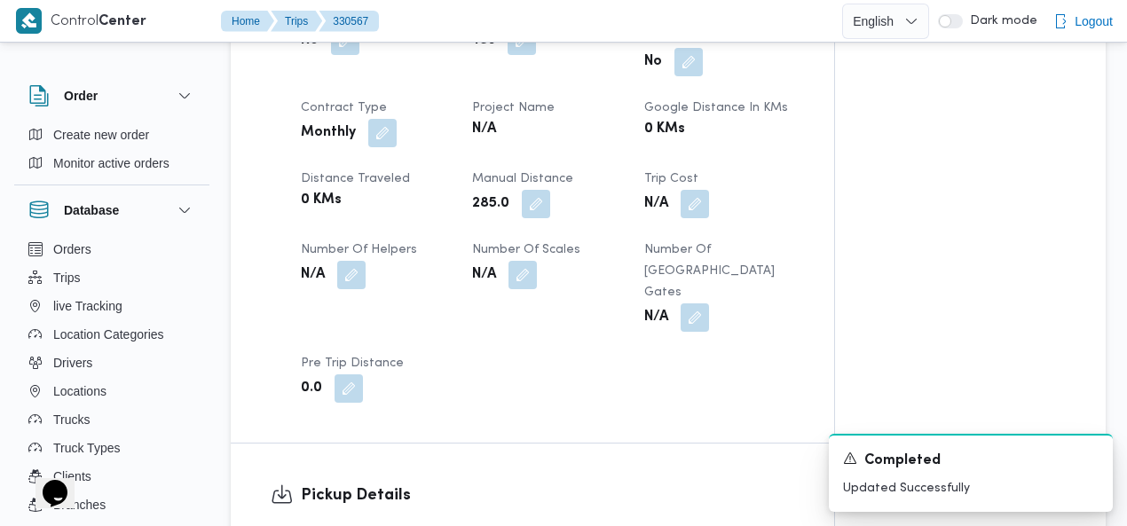
scroll to position [0, 0]
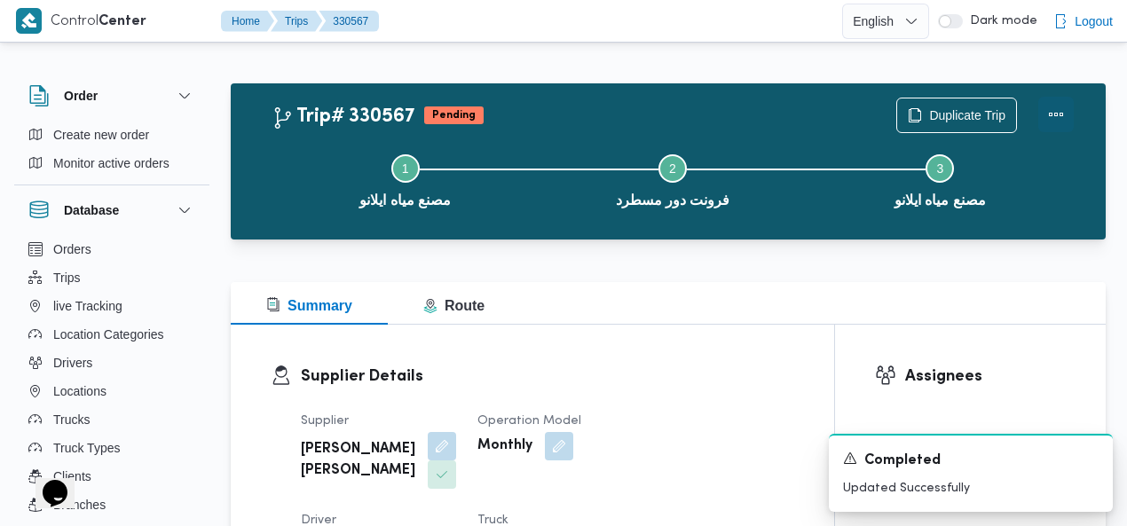
click at [1056, 116] on button "Actions" at bounding box center [1055, 114] width 35 height 35
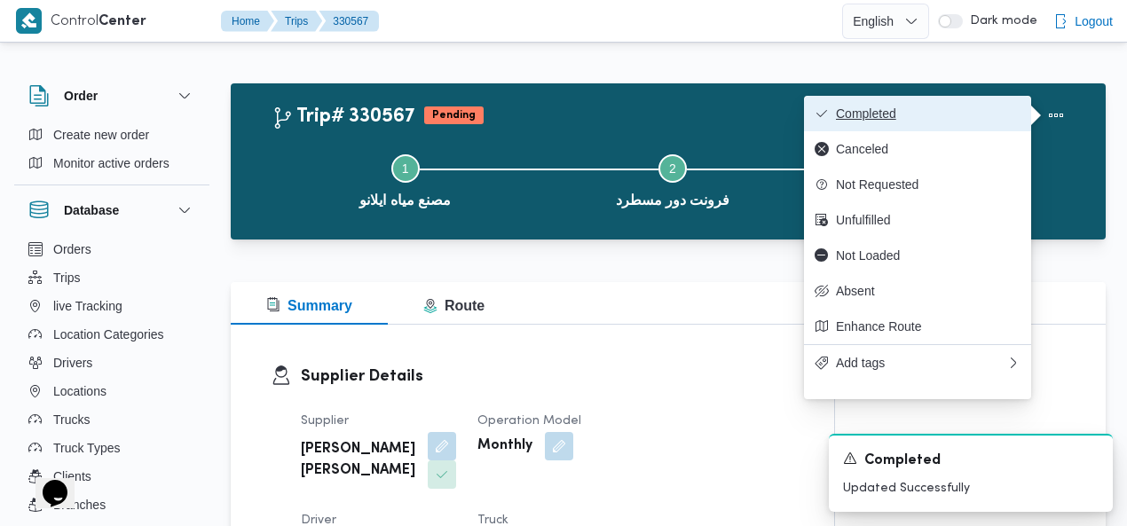
click at [947, 111] on span "Completed" at bounding box center [928, 113] width 185 height 14
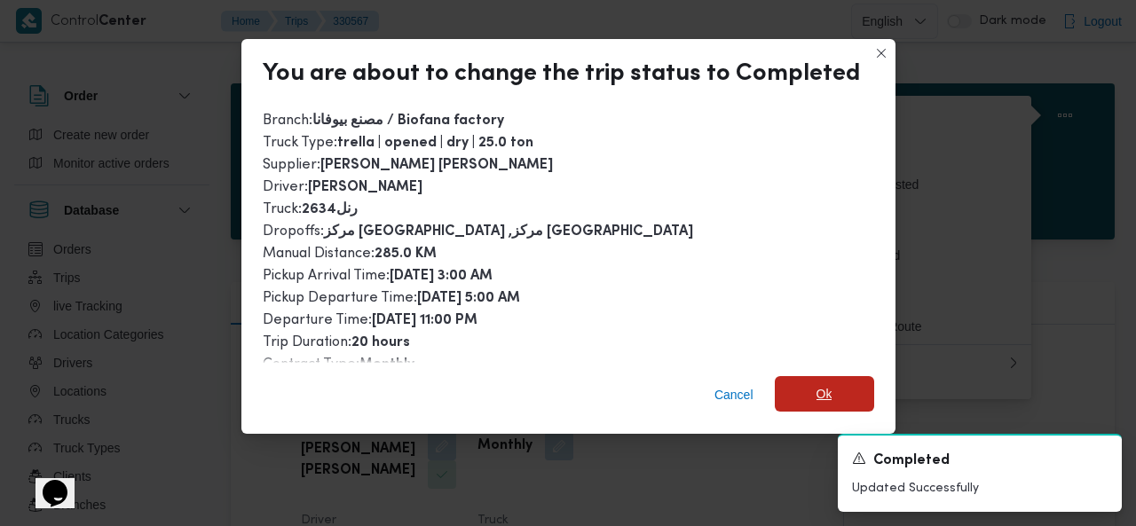
click at [805, 396] on span "Ok" at bounding box center [823, 393] width 99 height 35
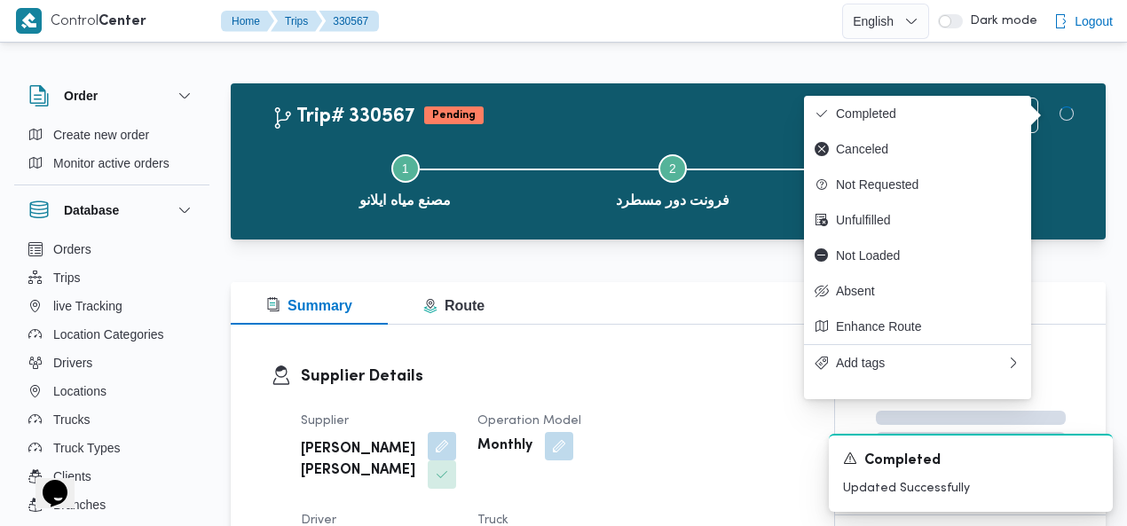
click at [747, 116] on div "Trip# 330567 Pending Duplicate Trip" at bounding box center [672, 115] width 802 height 35
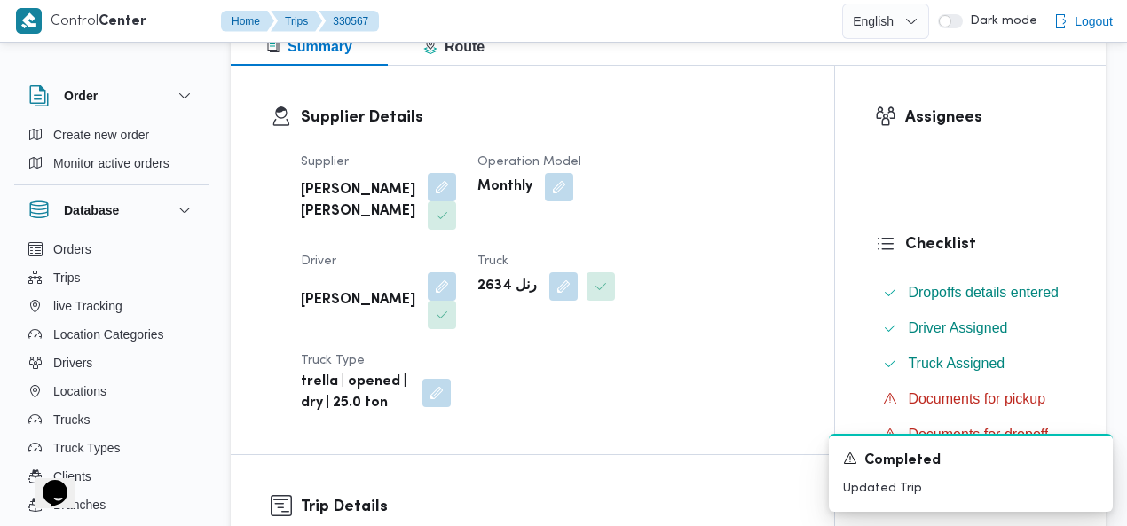
scroll to position [337, 0]
